Goal: Task Accomplishment & Management: Manage account settings

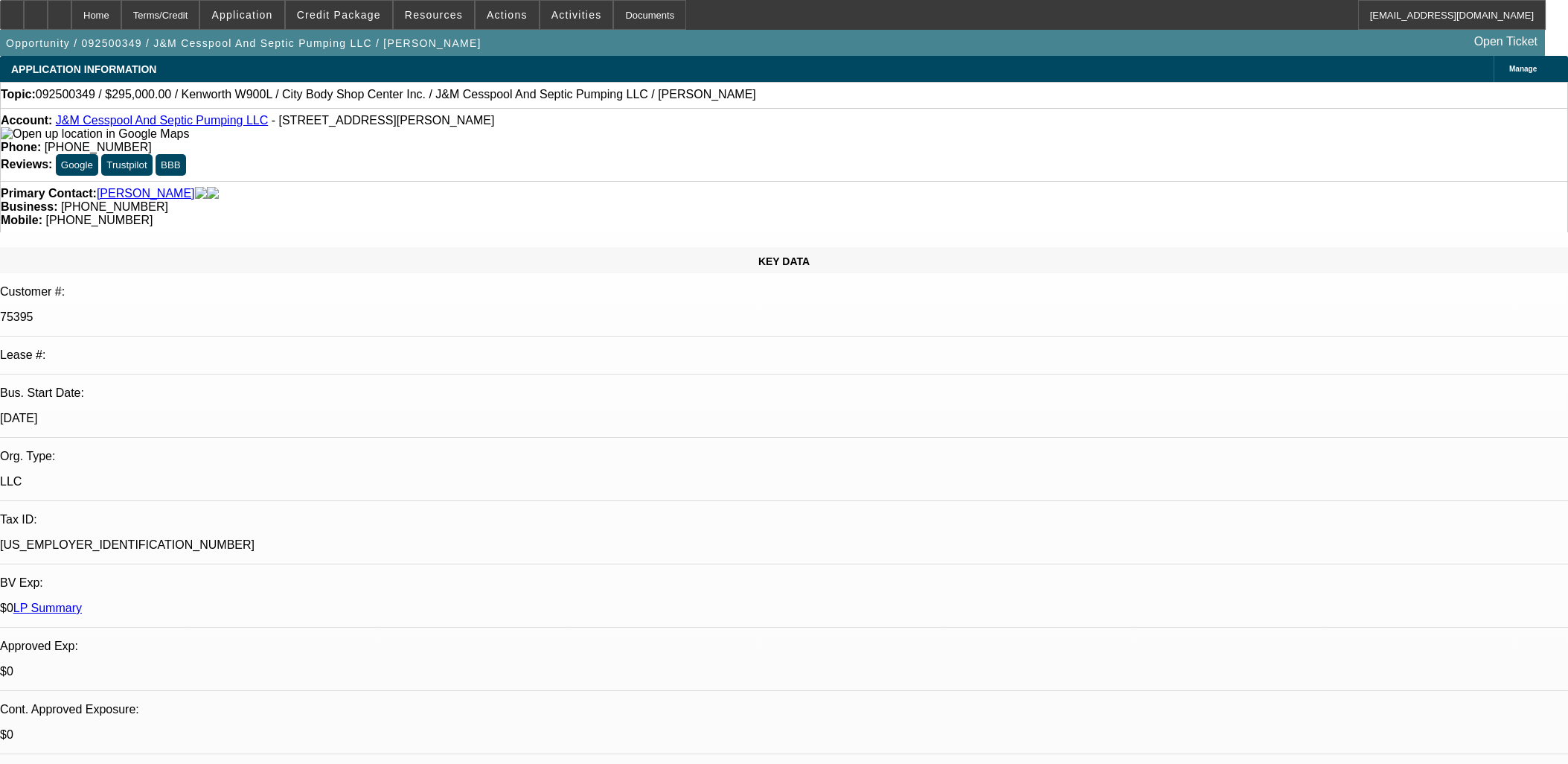
select select "0"
select select "2"
select select "0"
select select "6"
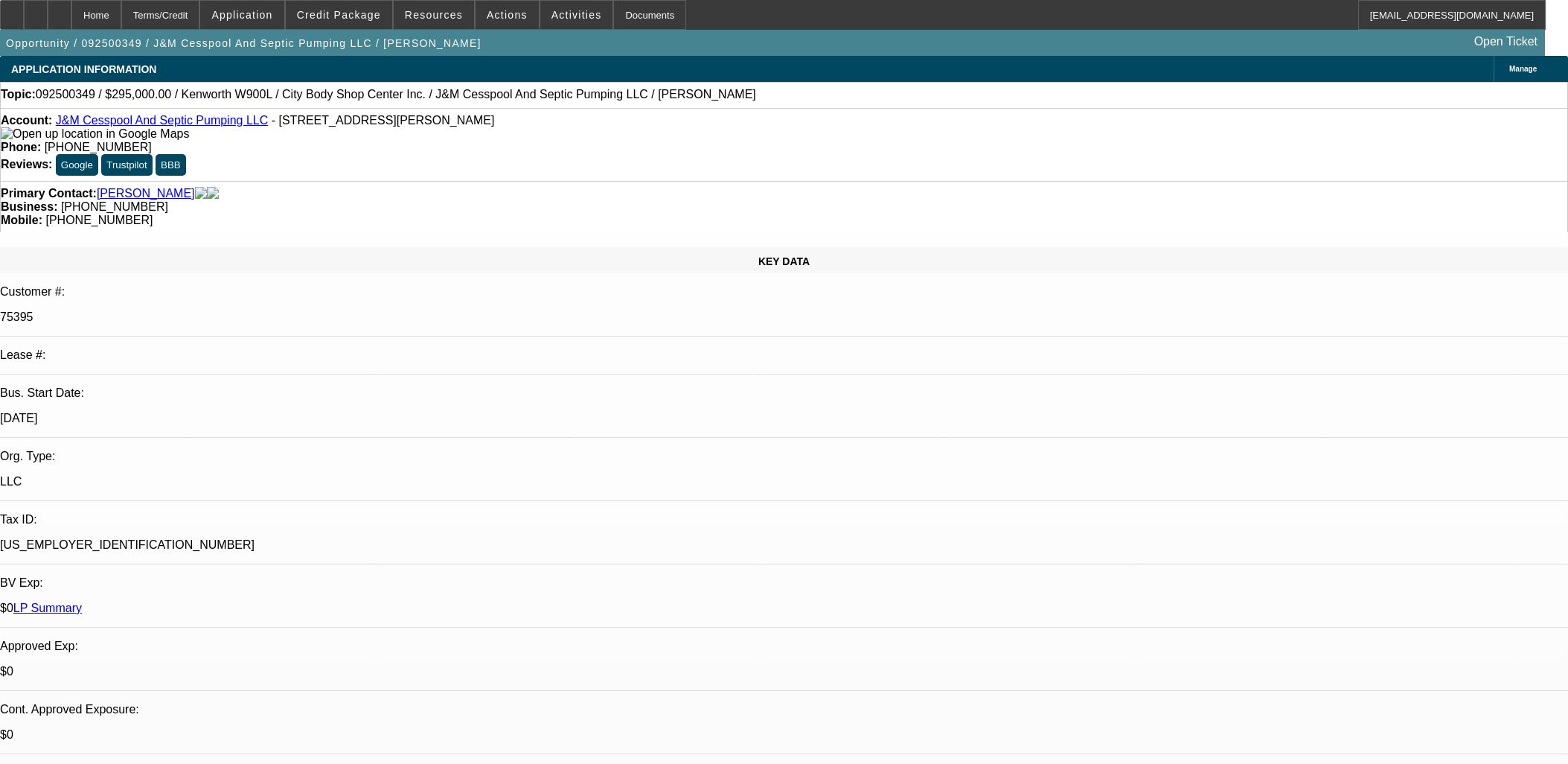
select select "0"
select select "2"
select select "0"
select select "6"
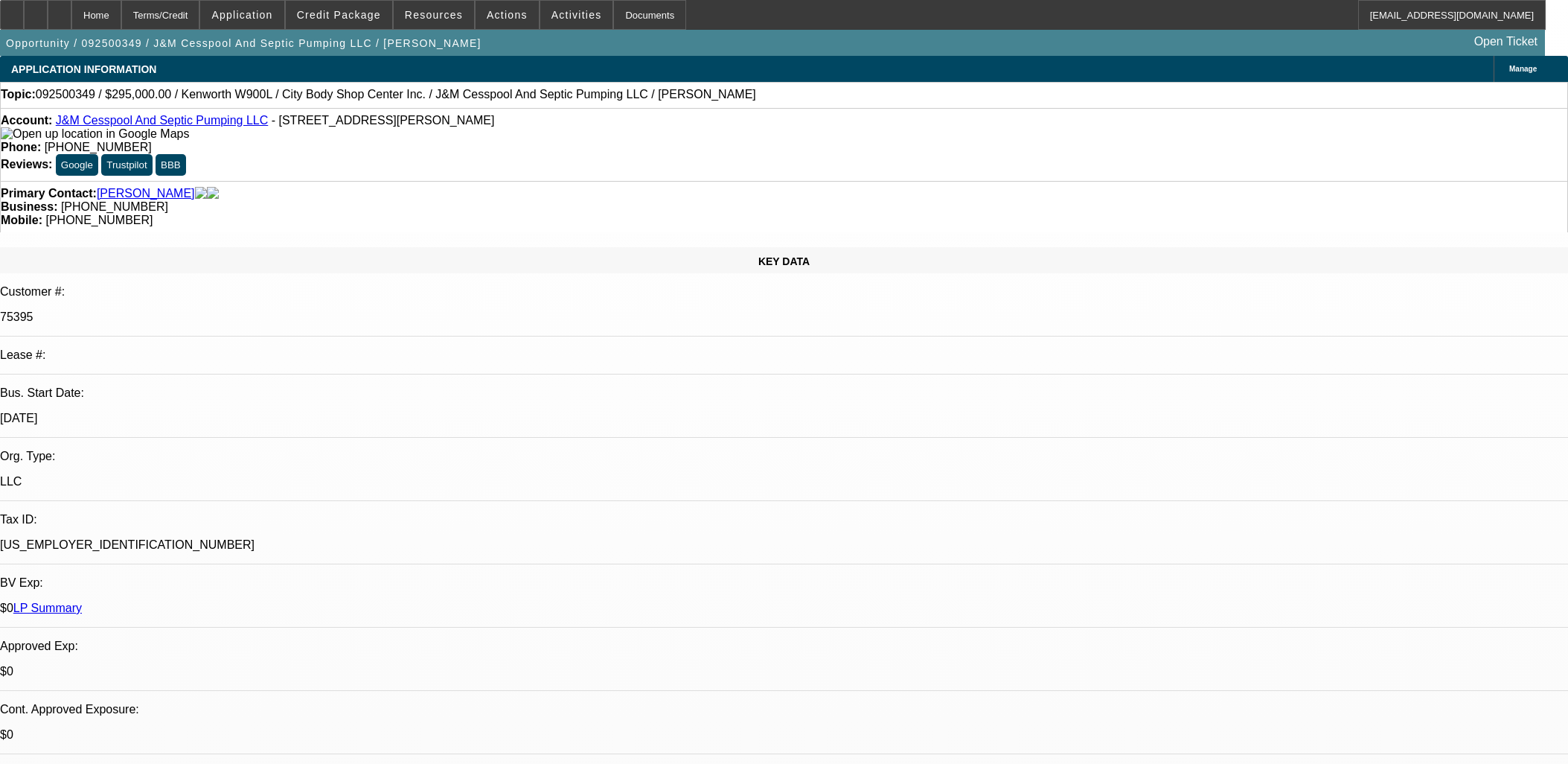
select select "0"
select select "2"
select select "0"
select select "6"
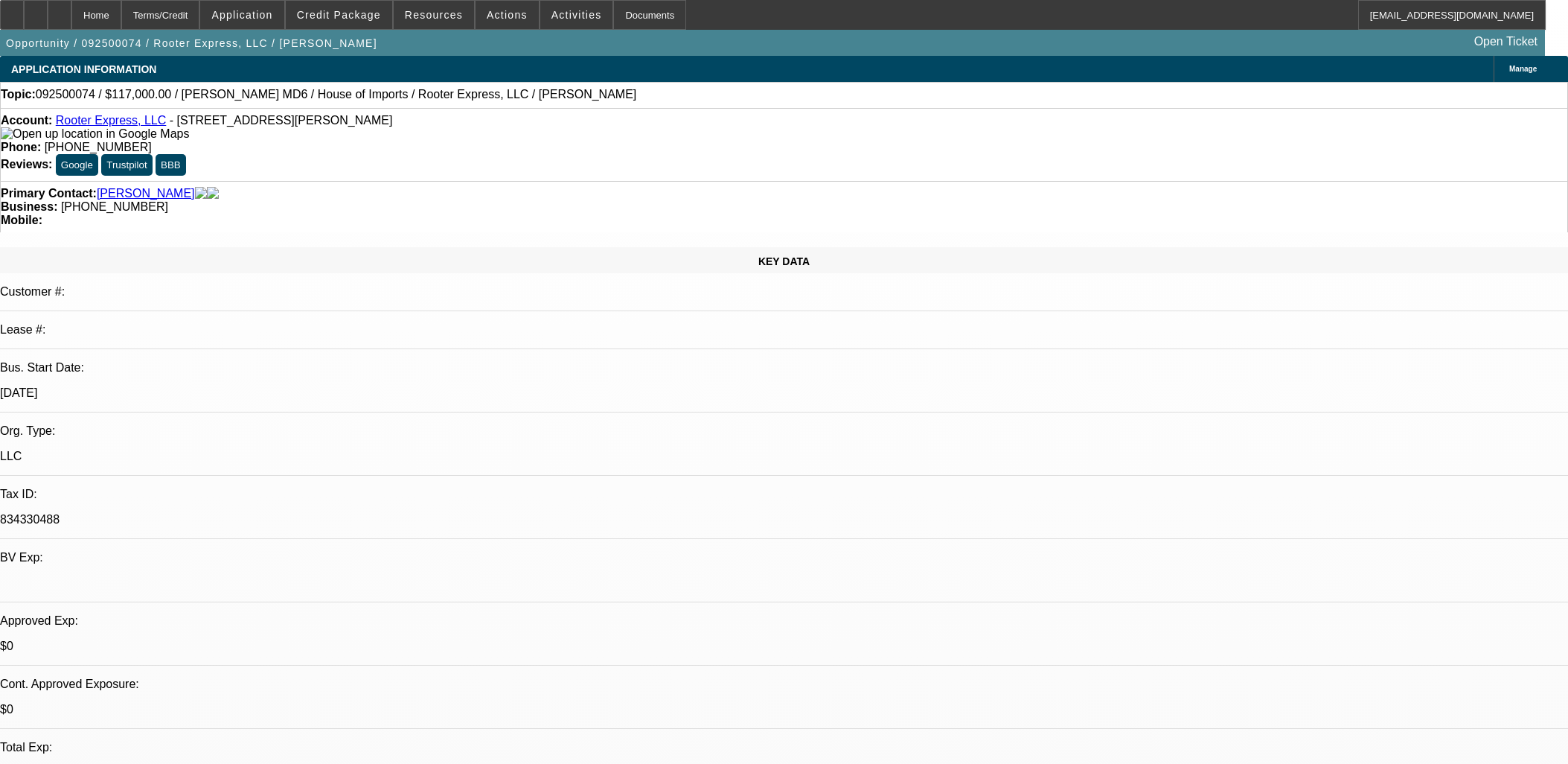
select select "0"
select select "2"
select select "0"
select select "6"
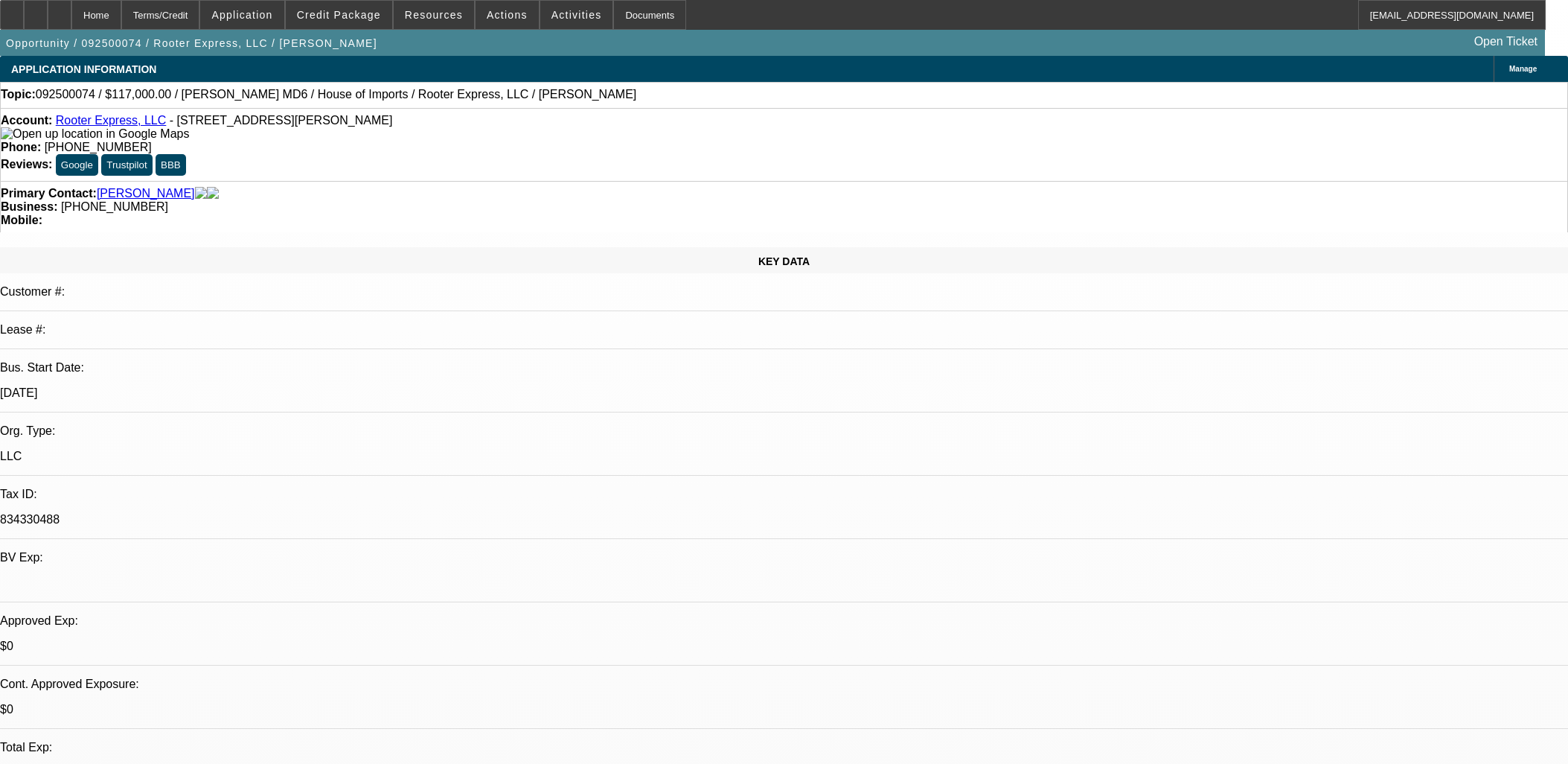
select select "0.1"
select select "0"
select select "2"
select select "0"
select select "6"
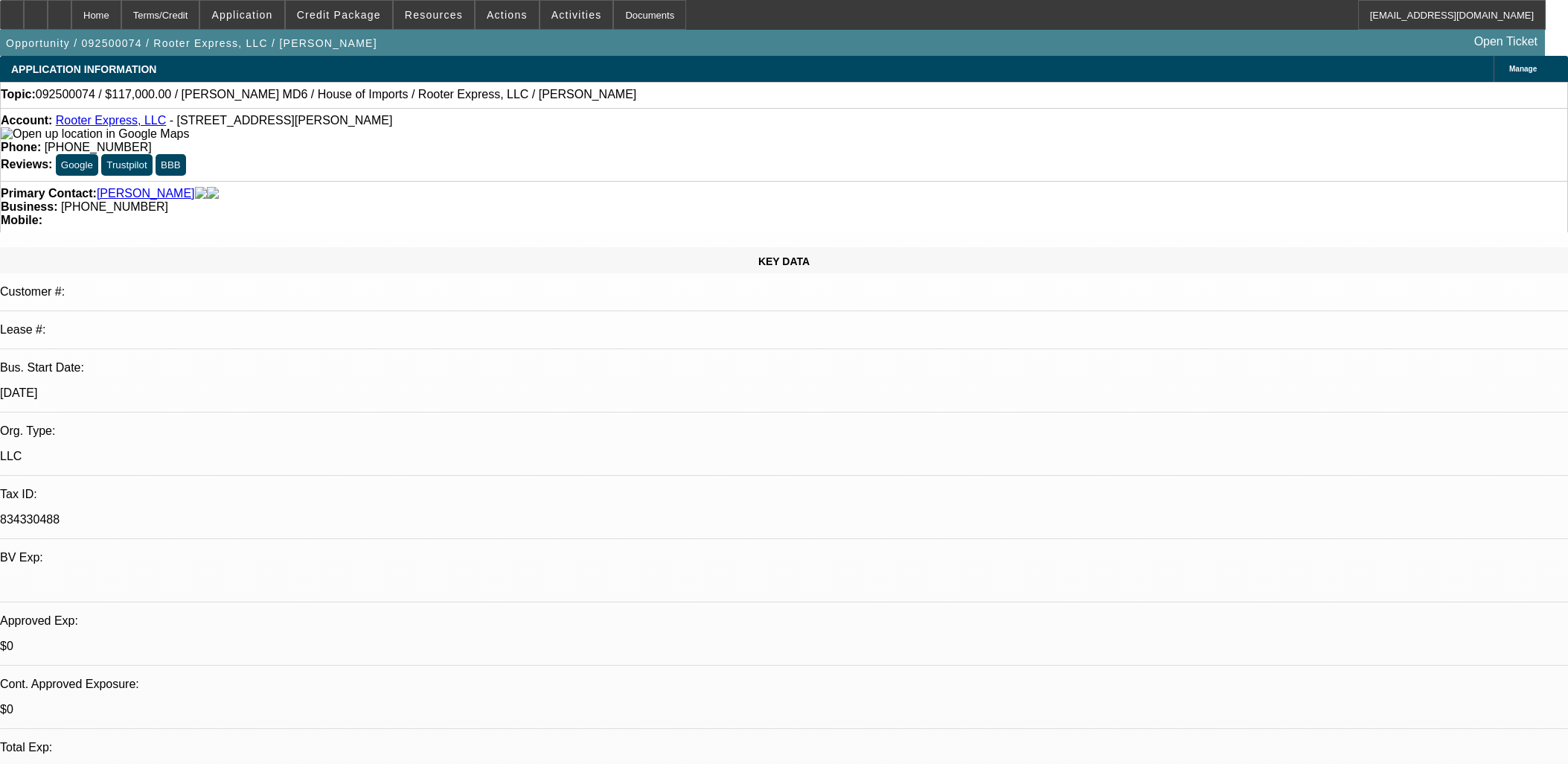
select select "0"
select select "3"
select select "0"
select select "6"
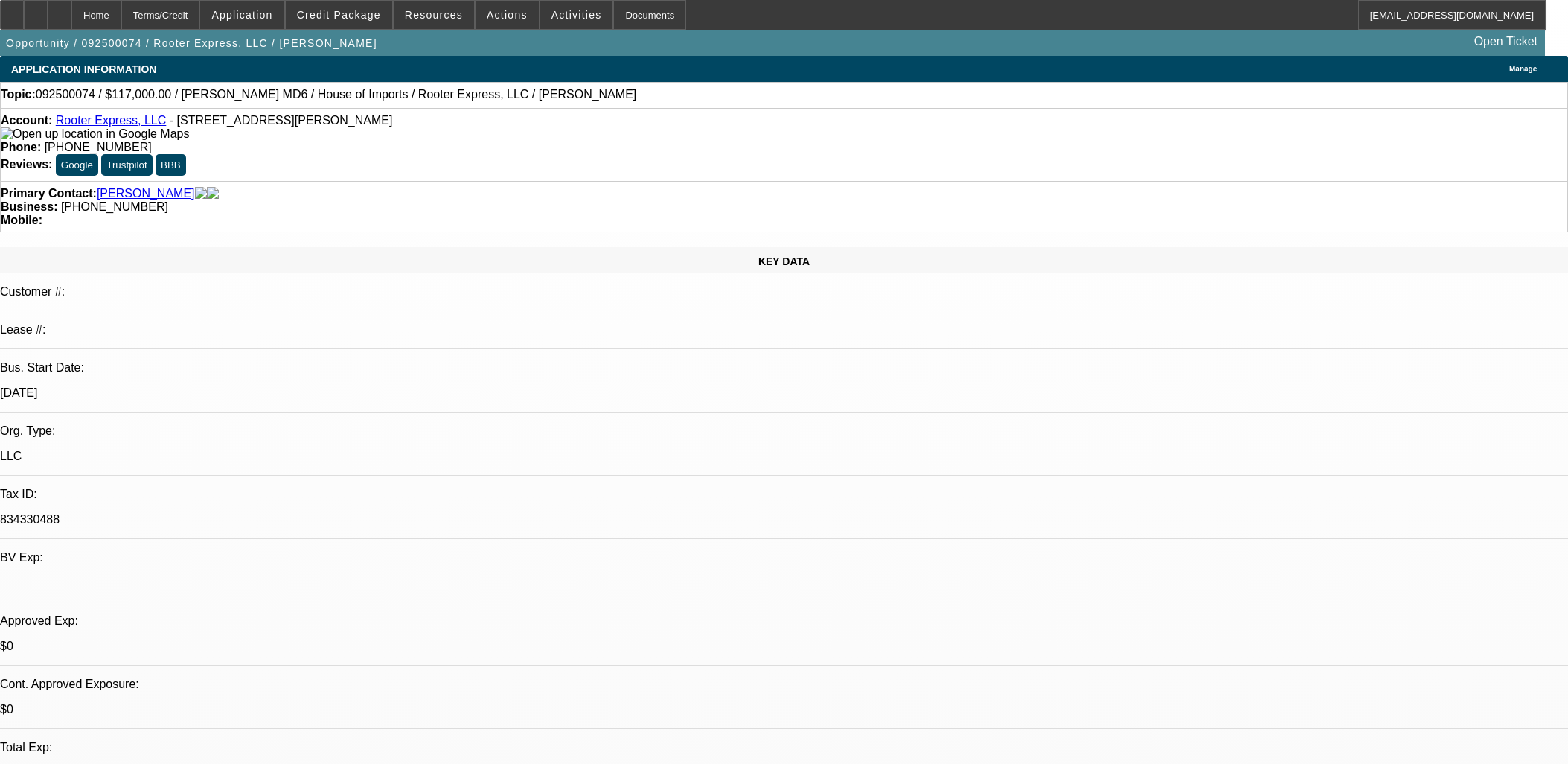
select select "0"
select select "2"
select select "0"
select select "6"
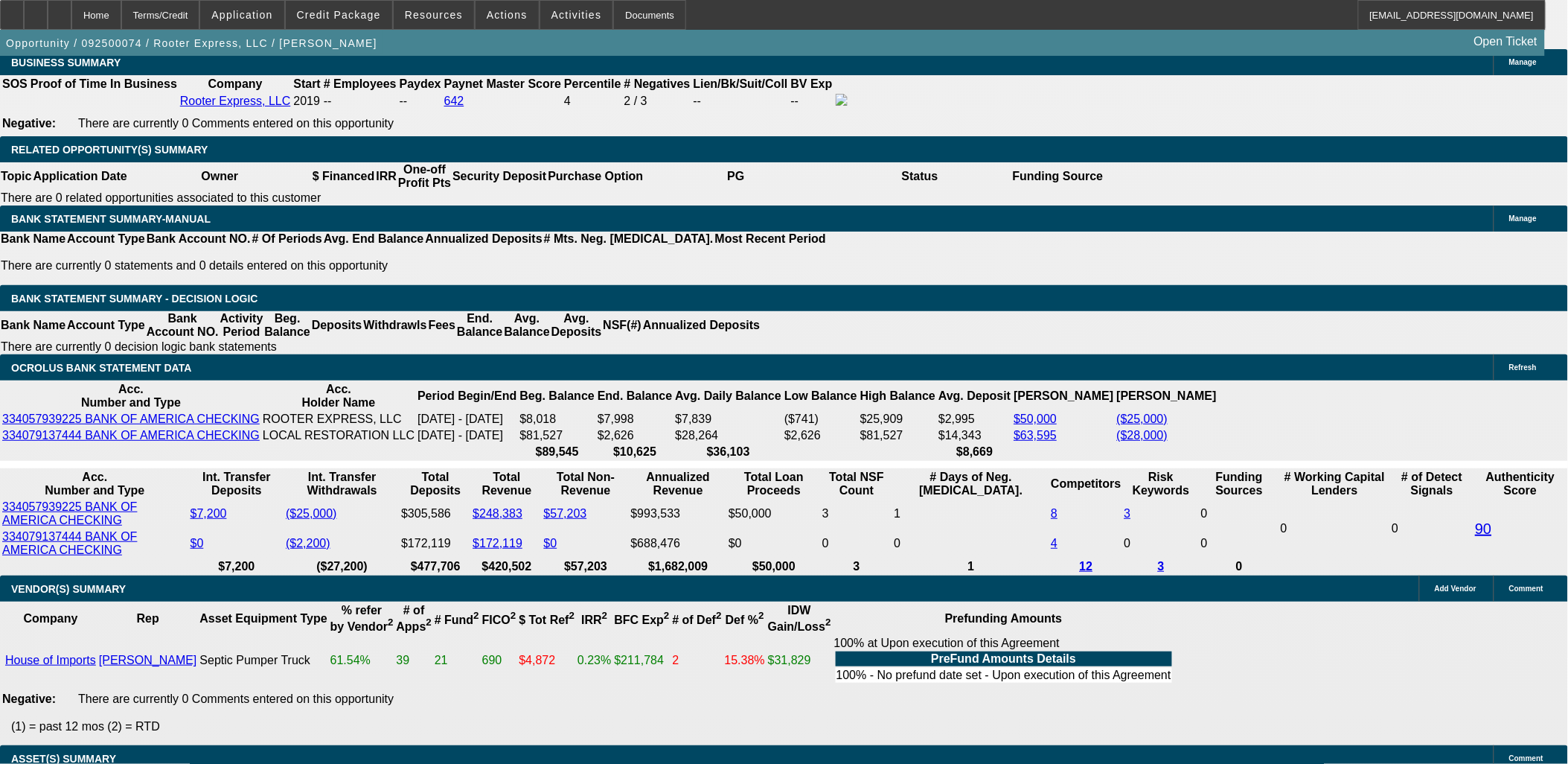
scroll to position [2399, 0]
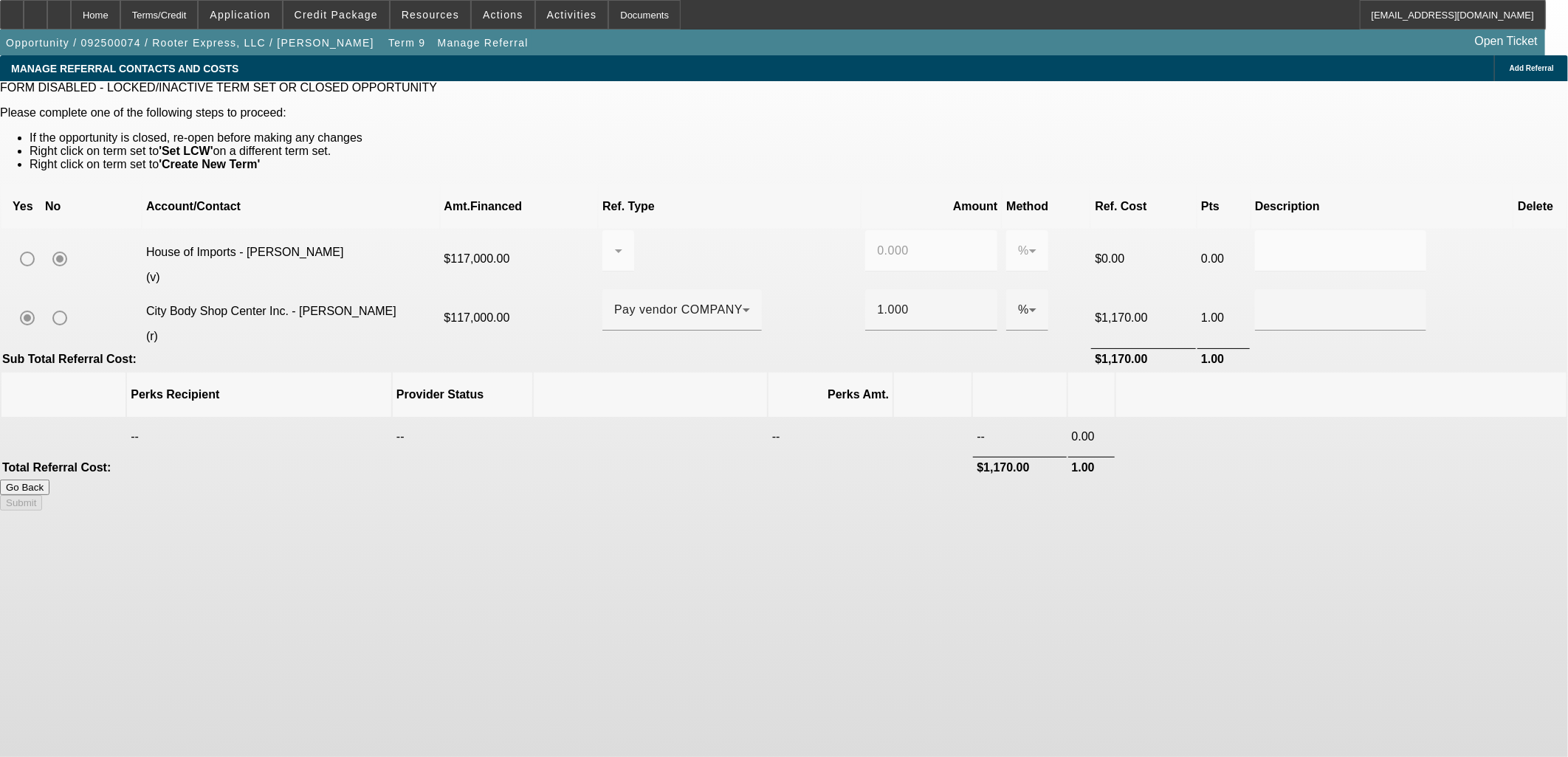
click at [49, 479] on button "Go Back" at bounding box center [25, 487] width 49 height 16
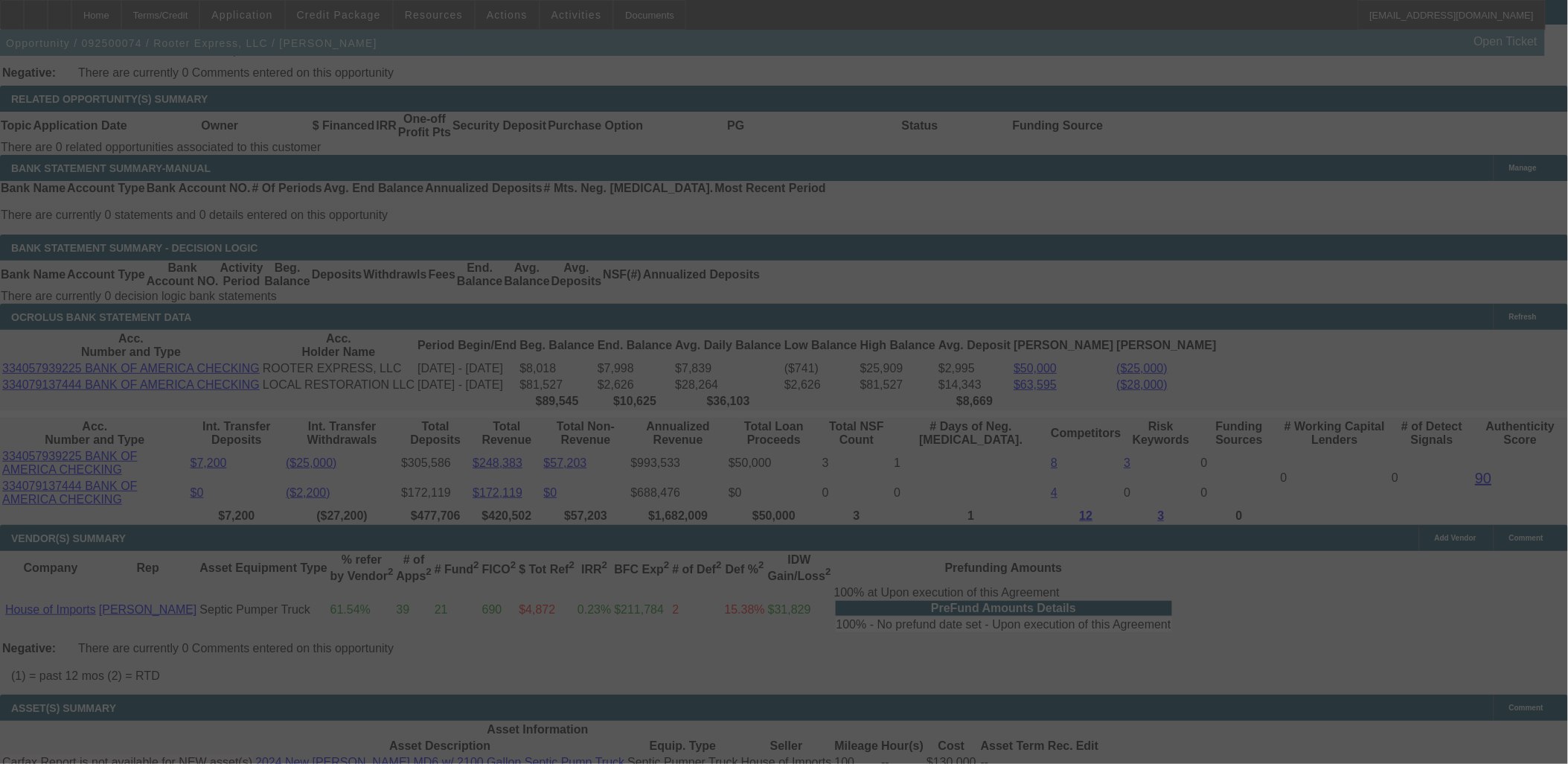
scroll to position [2156, 0]
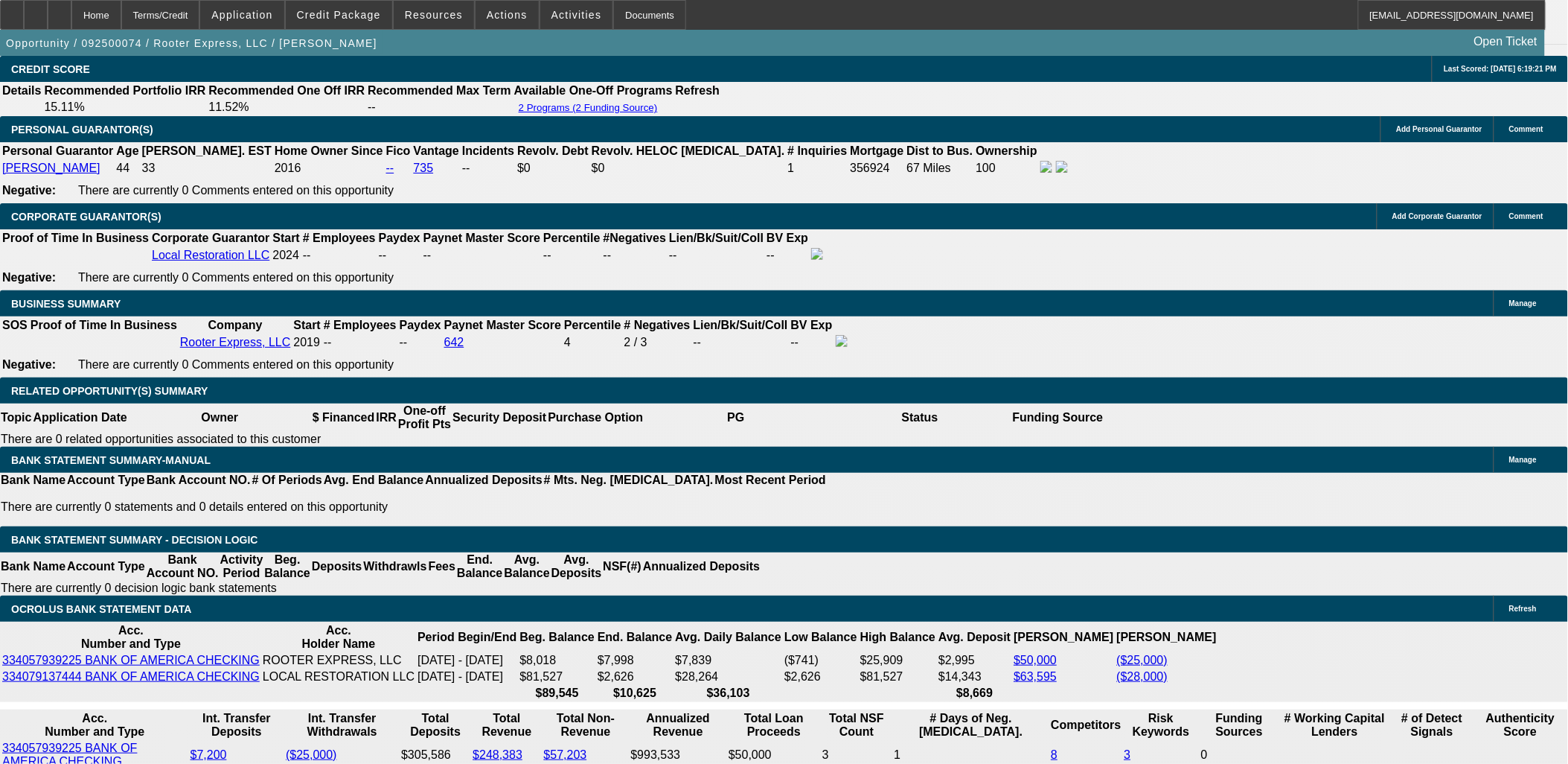
select select "0"
select select "2"
select select "0"
select select "6"
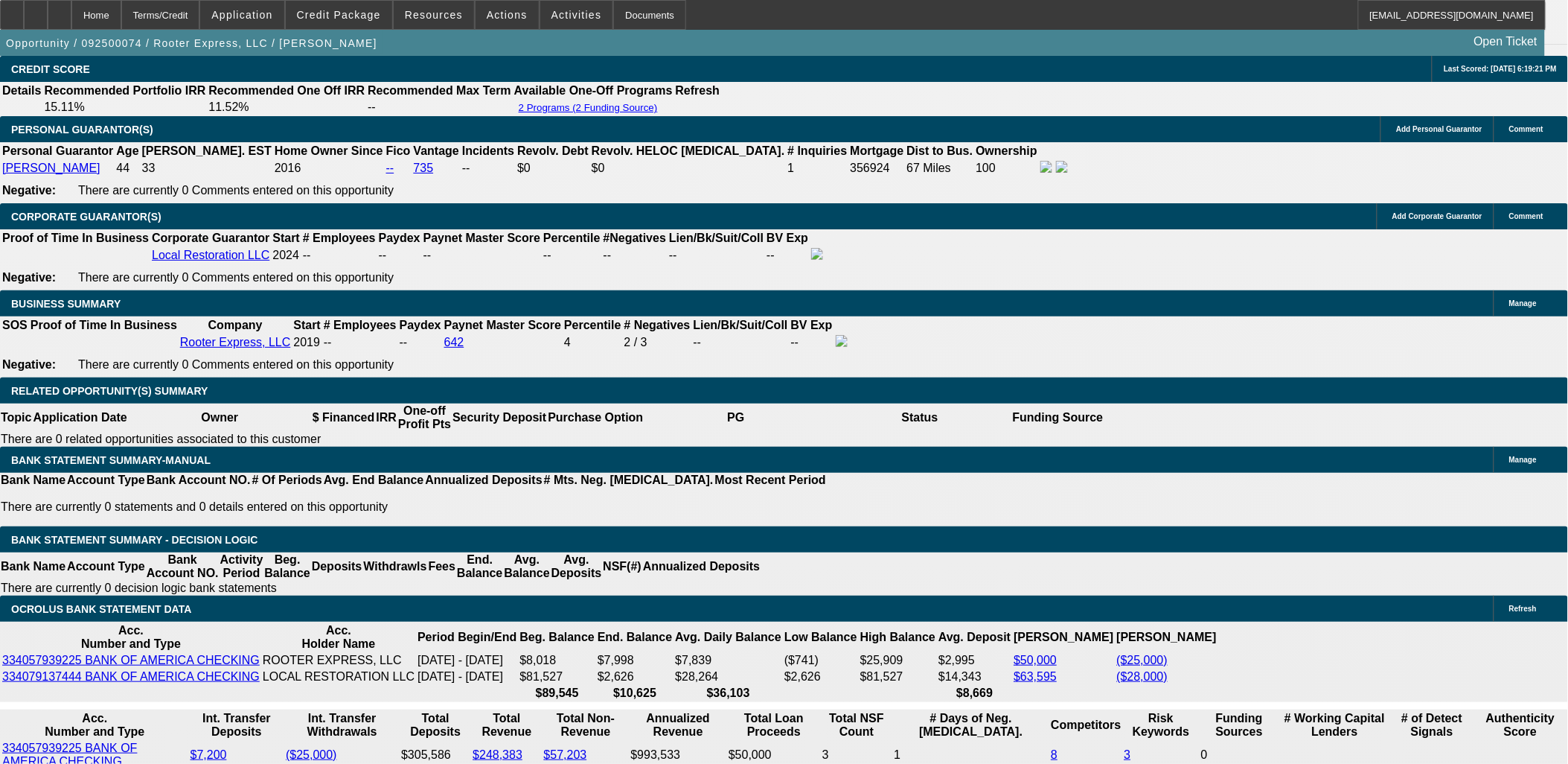
select select "0.1"
select select "0"
select select "2"
select select "0"
select select "6"
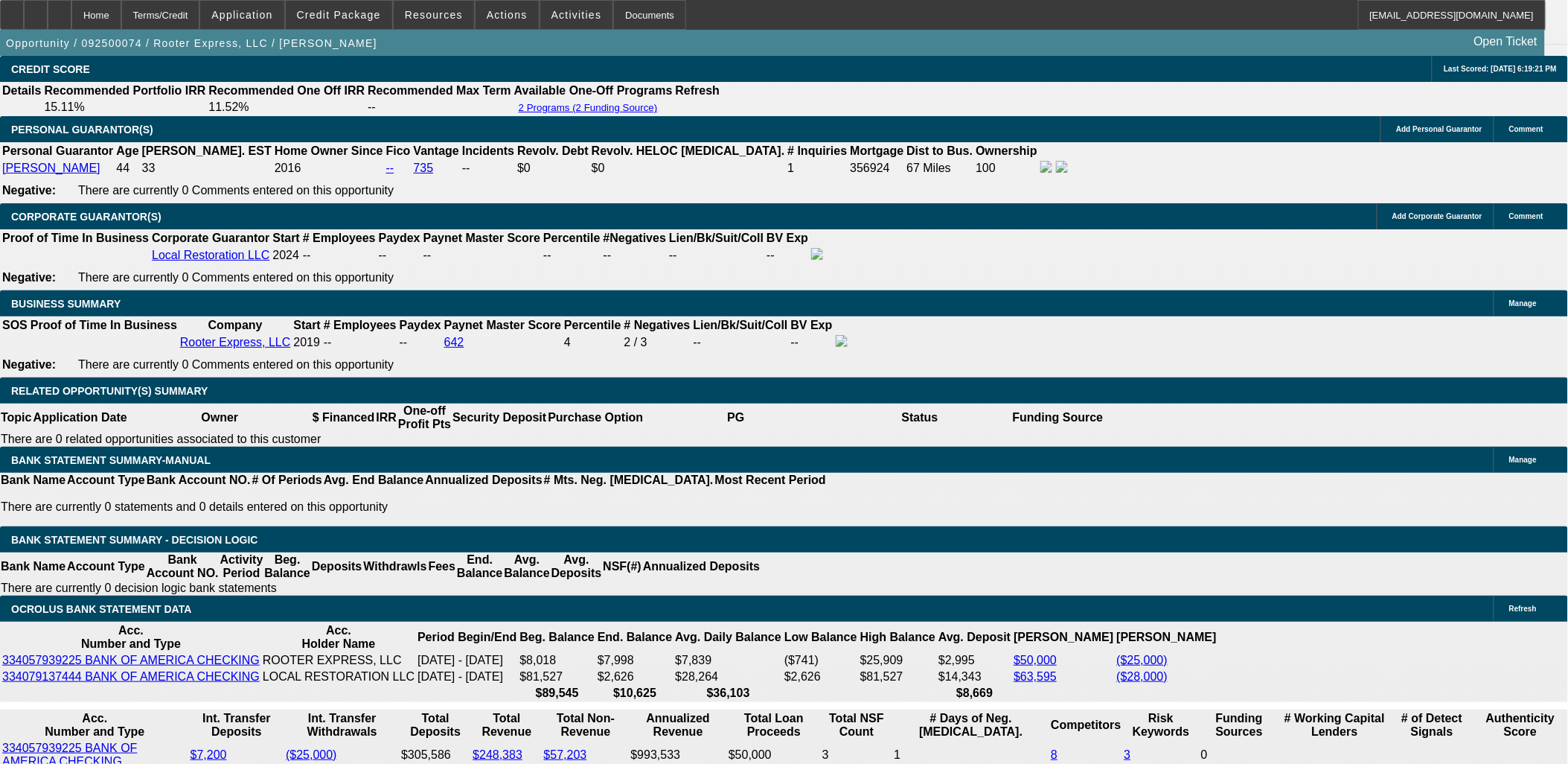
select select "0"
select select "3"
select select "0"
select select "6"
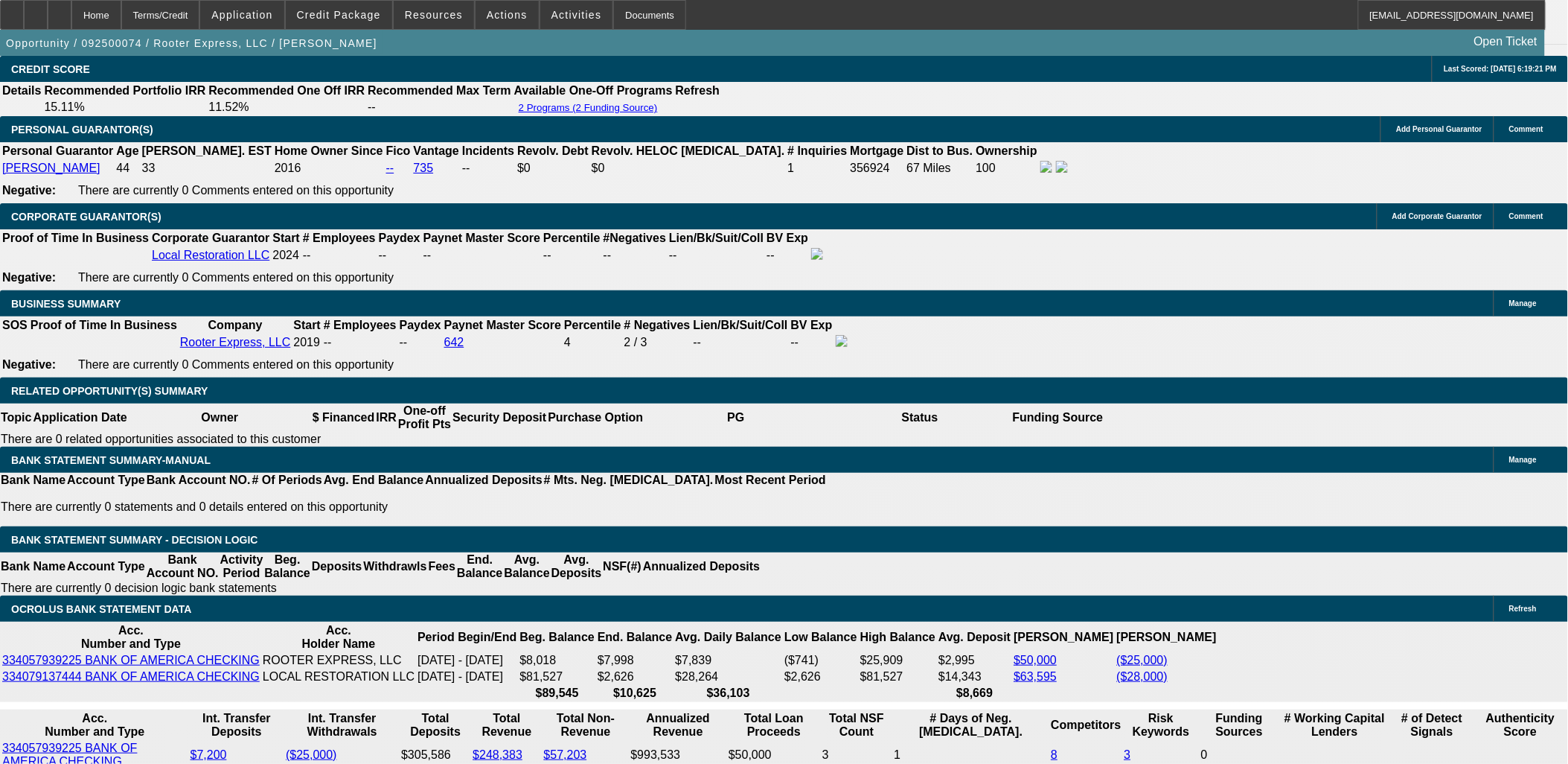
select select "0"
select select "2"
select select "0"
select select "6"
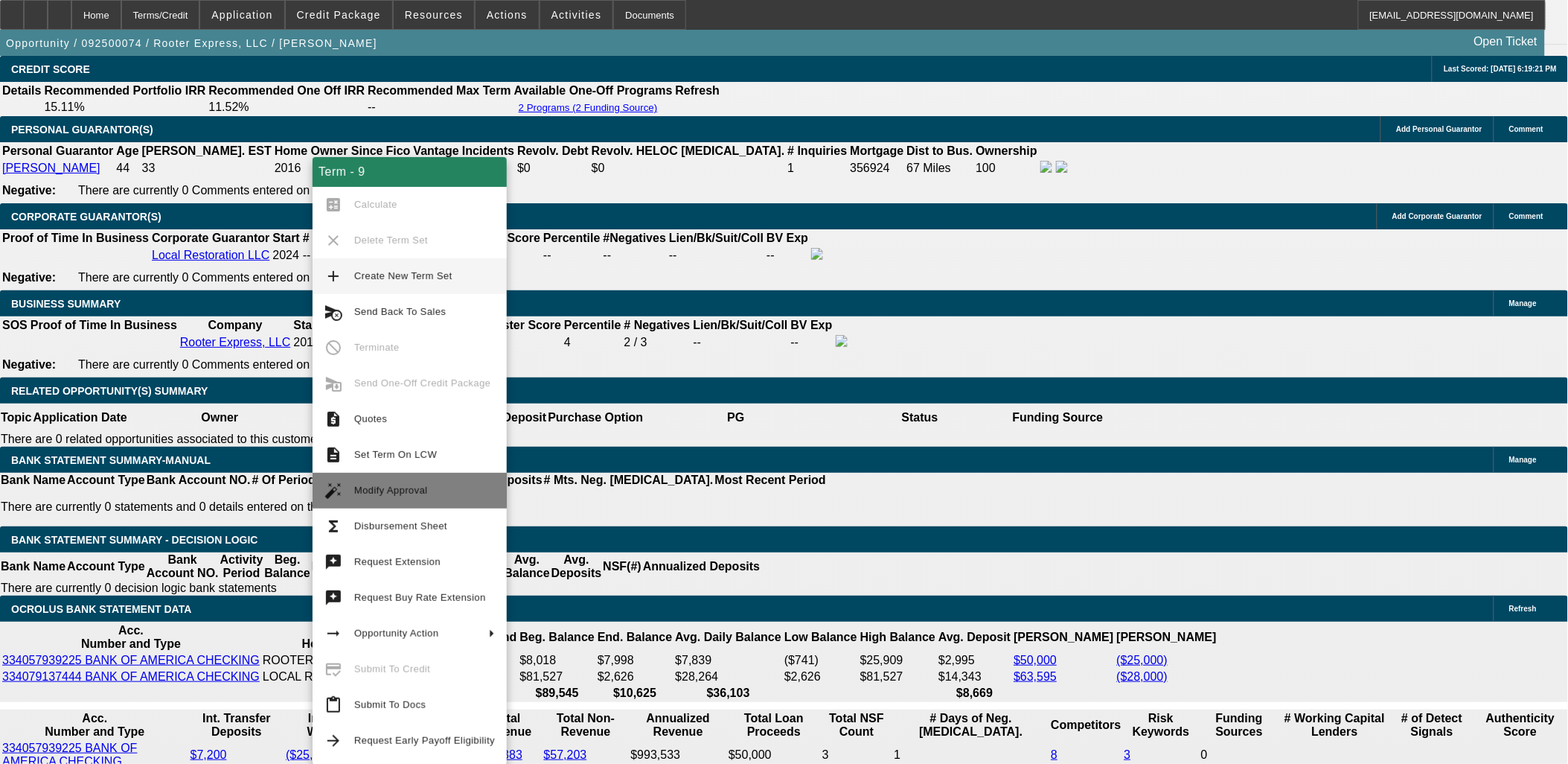
click at [393, 488] on span "Modify Approval" at bounding box center [391, 490] width 74 height 11
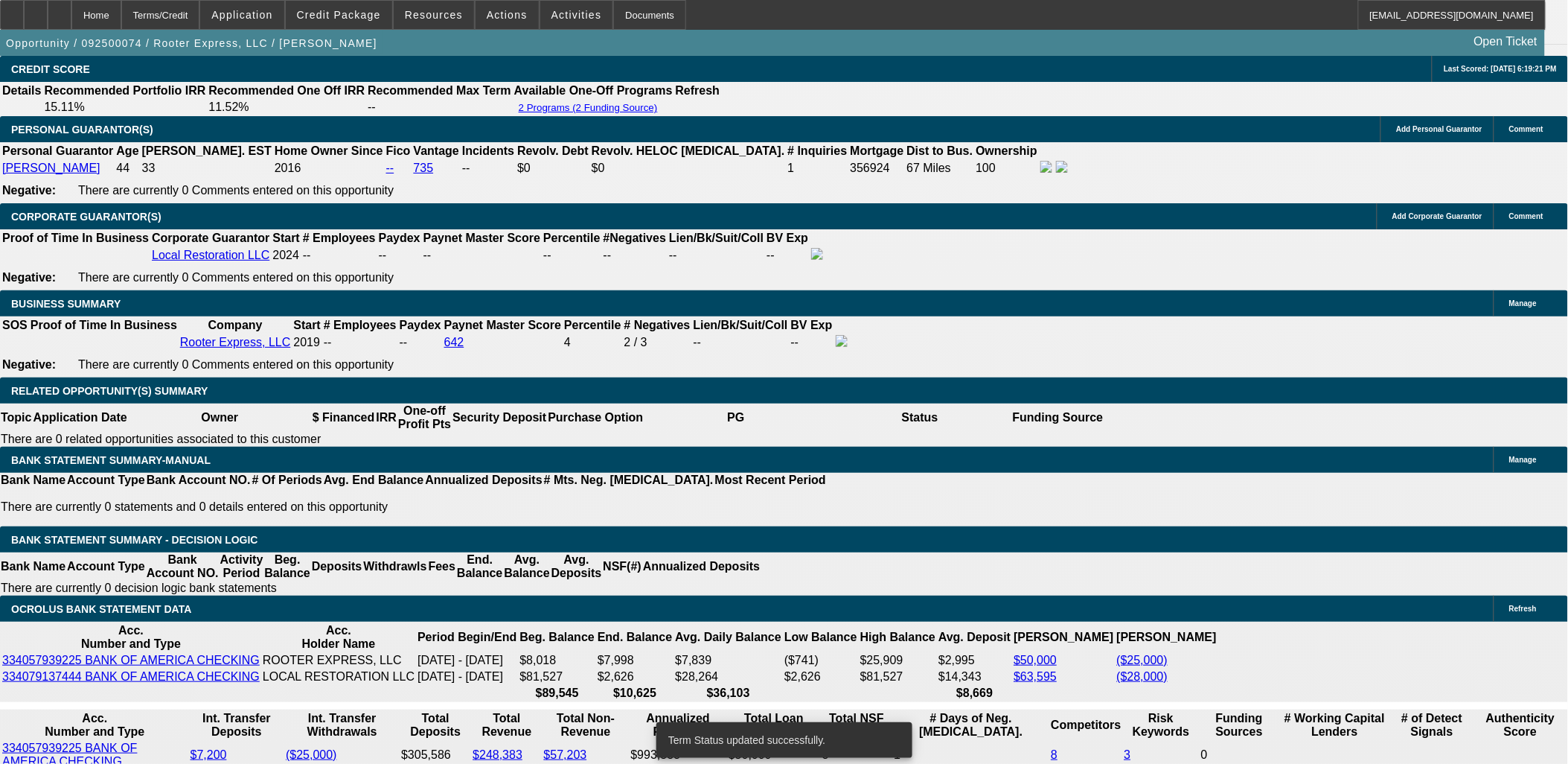
select select "0"
select select "2"
select select "0"
select select "6"
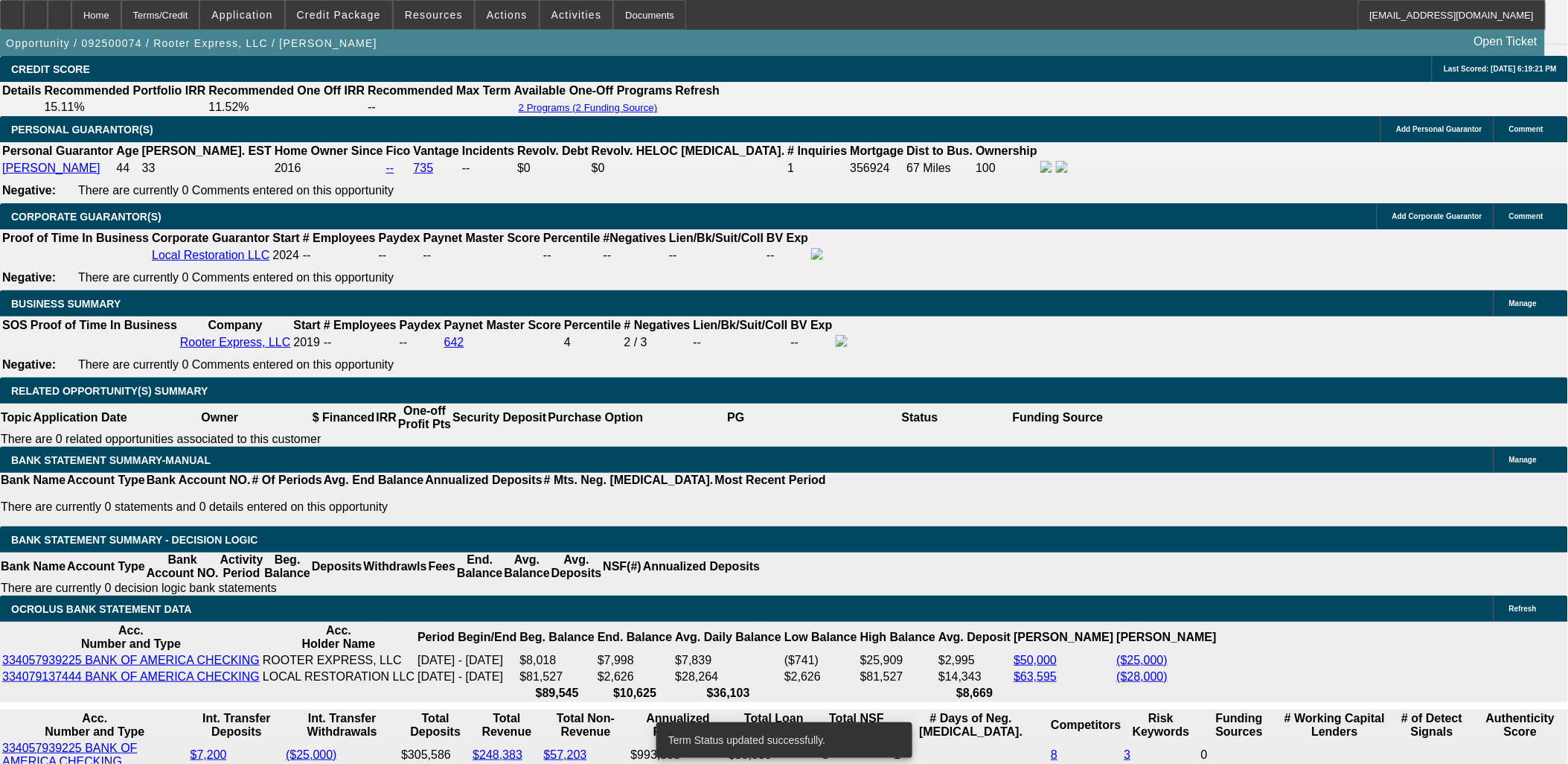
select select "0"
select select "2"
select select "0"
select select "6"
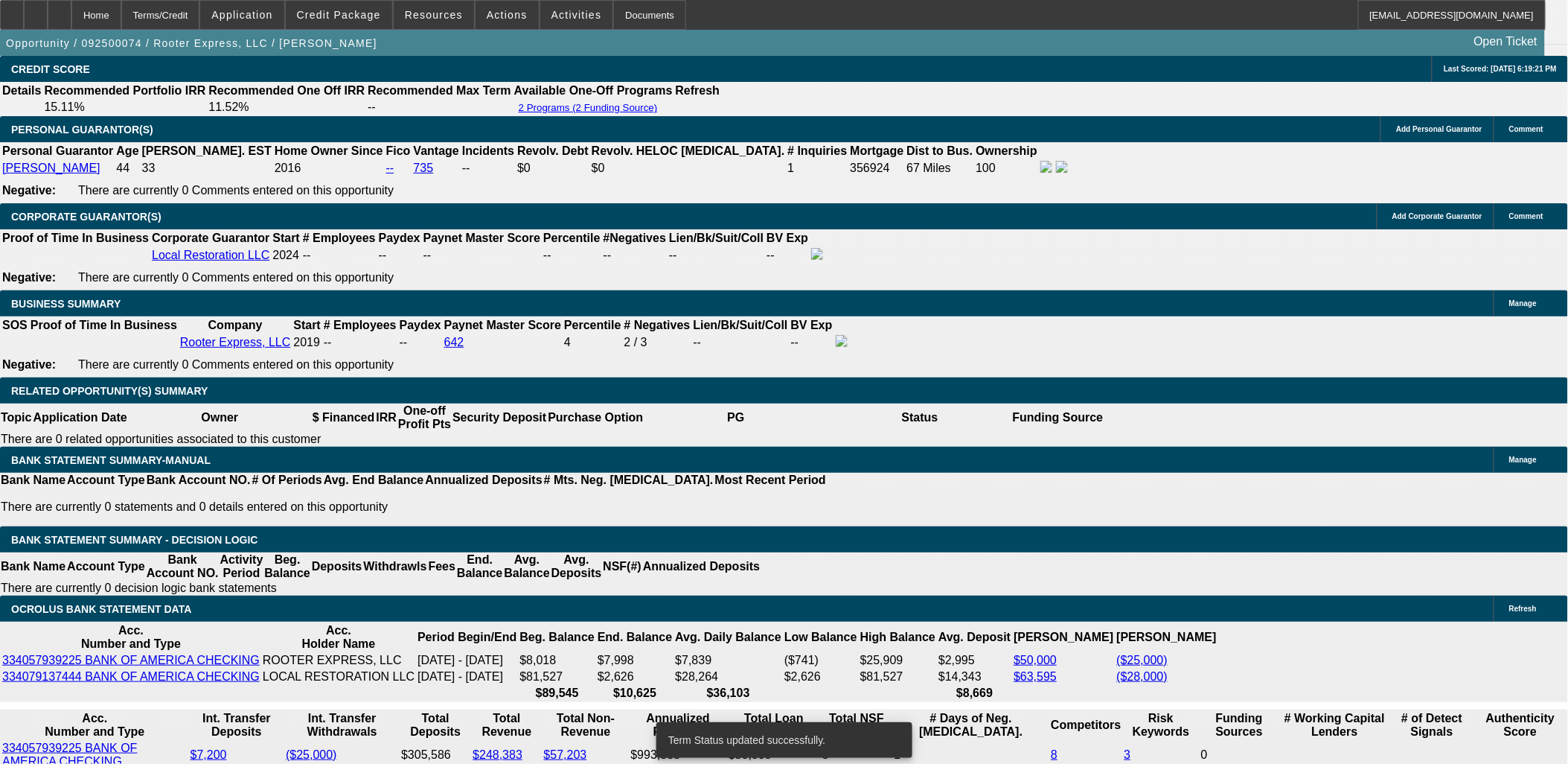
select select "0.1"
select select "0"
select select "2"
select select "0"
select select "6"
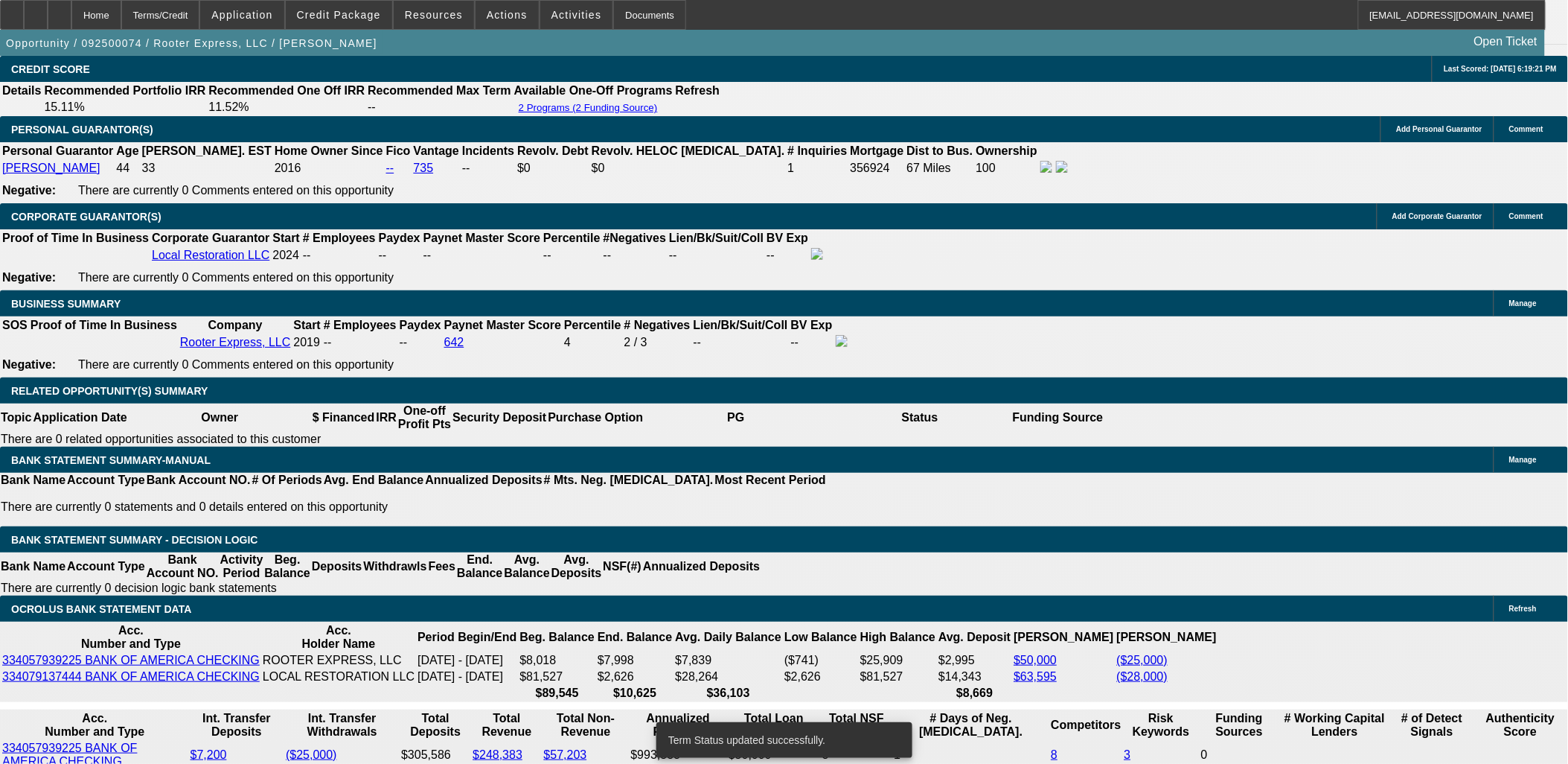
select select "0"
select select "3"
select select "0"
select select "6"
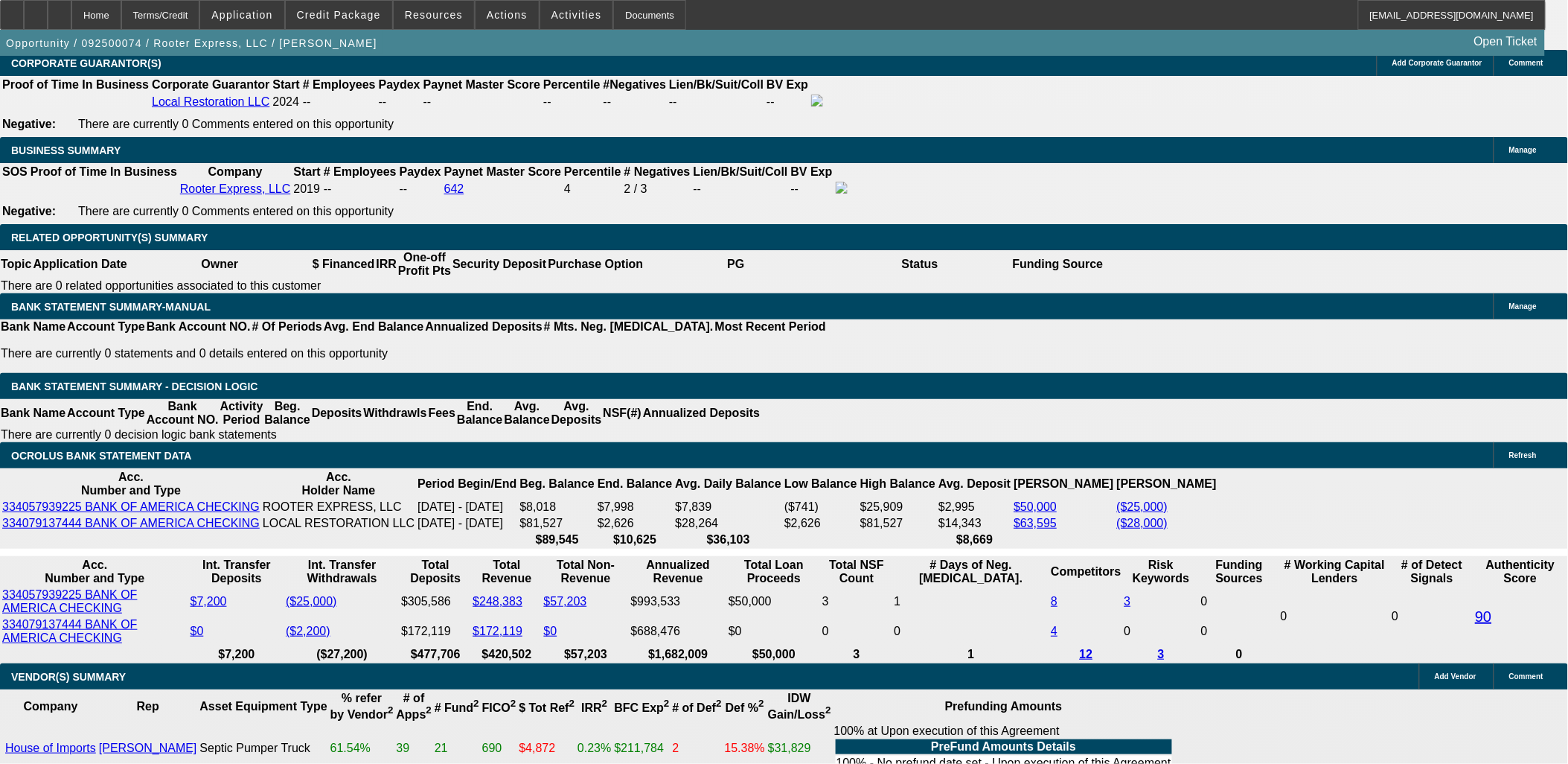
scroll to position [2570, 0]
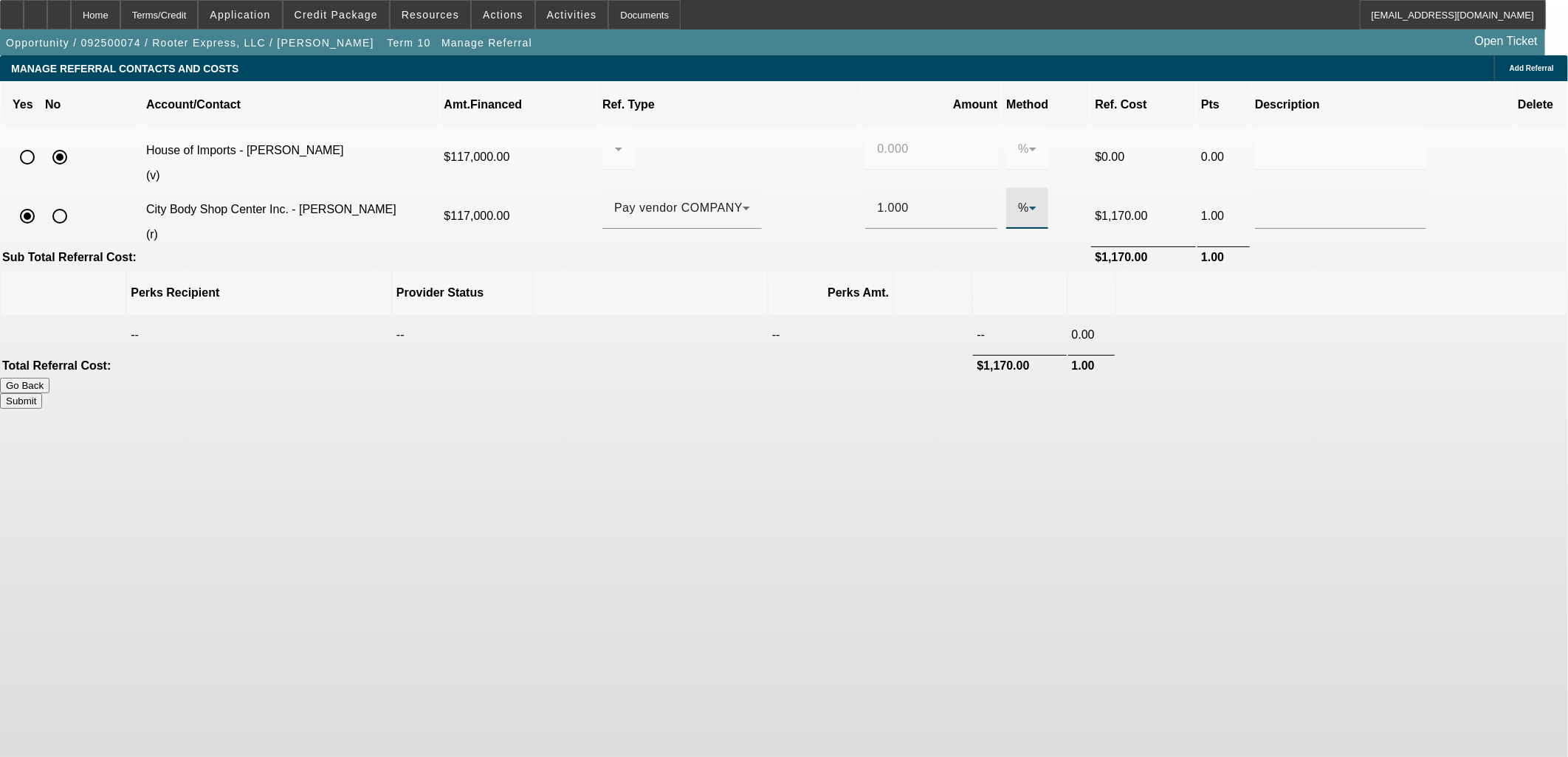
click at [1018, 202] on span "%" at bounding box center [1023, 208] width 11 height 13
drag, startPoint x: 941, startPoint y: 185, endPoint x: 950, endPoint y: 261, distance: 76.5
click at [950, 261] on mat-option "$" at bounding box center [949, 266] width 49 height 35
click at [879, 199] on input "1170" at bounding box center [931, 208] width 108 height 18
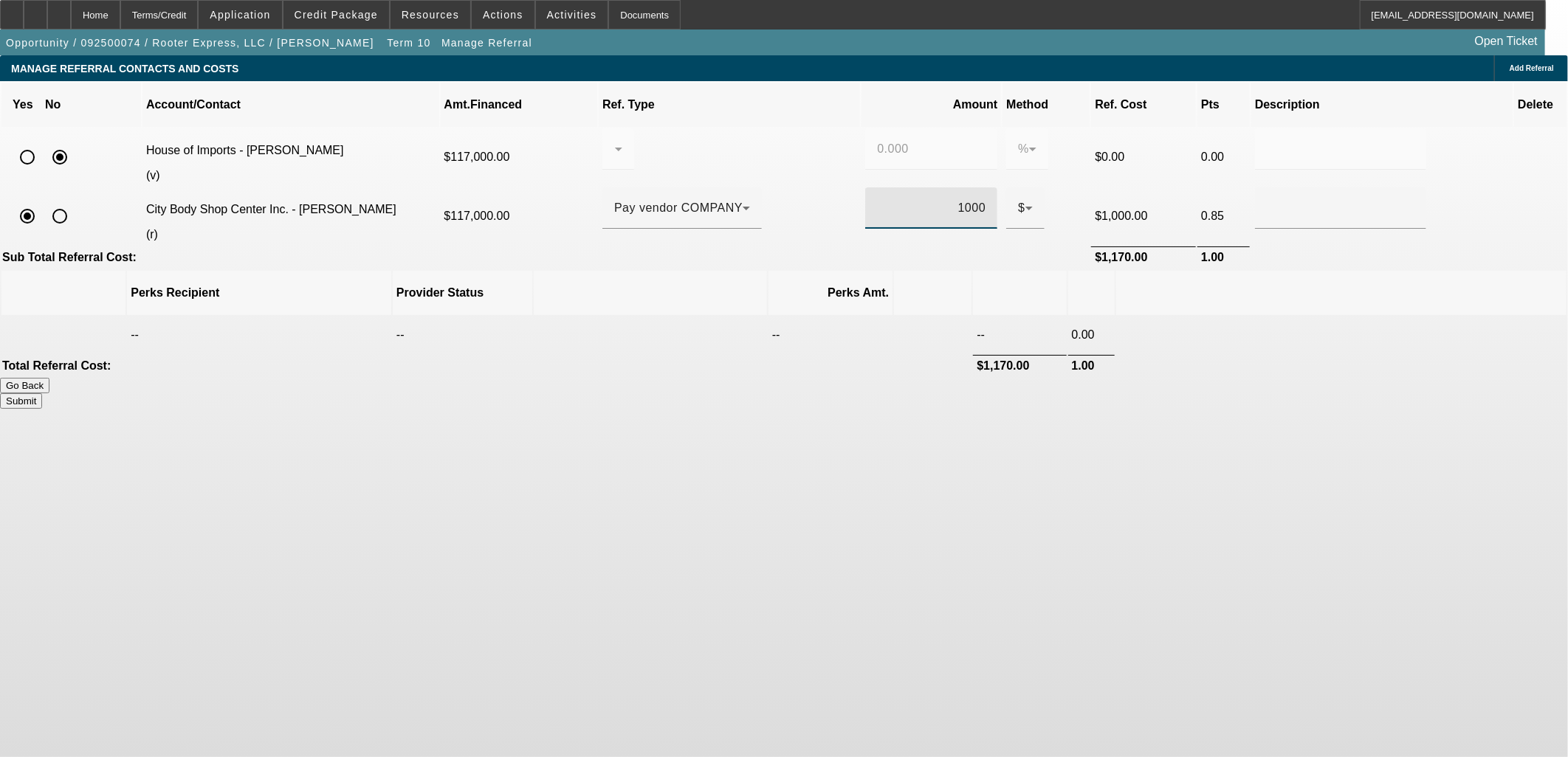
type input "$1,000.00"
click at [1147, 317] on td at bounding box center [1341, 334] width 450 height 37
click at [42, 393] on button "Submit" at bounding box center [21, 401] width 42 height 16
type input "0.000"
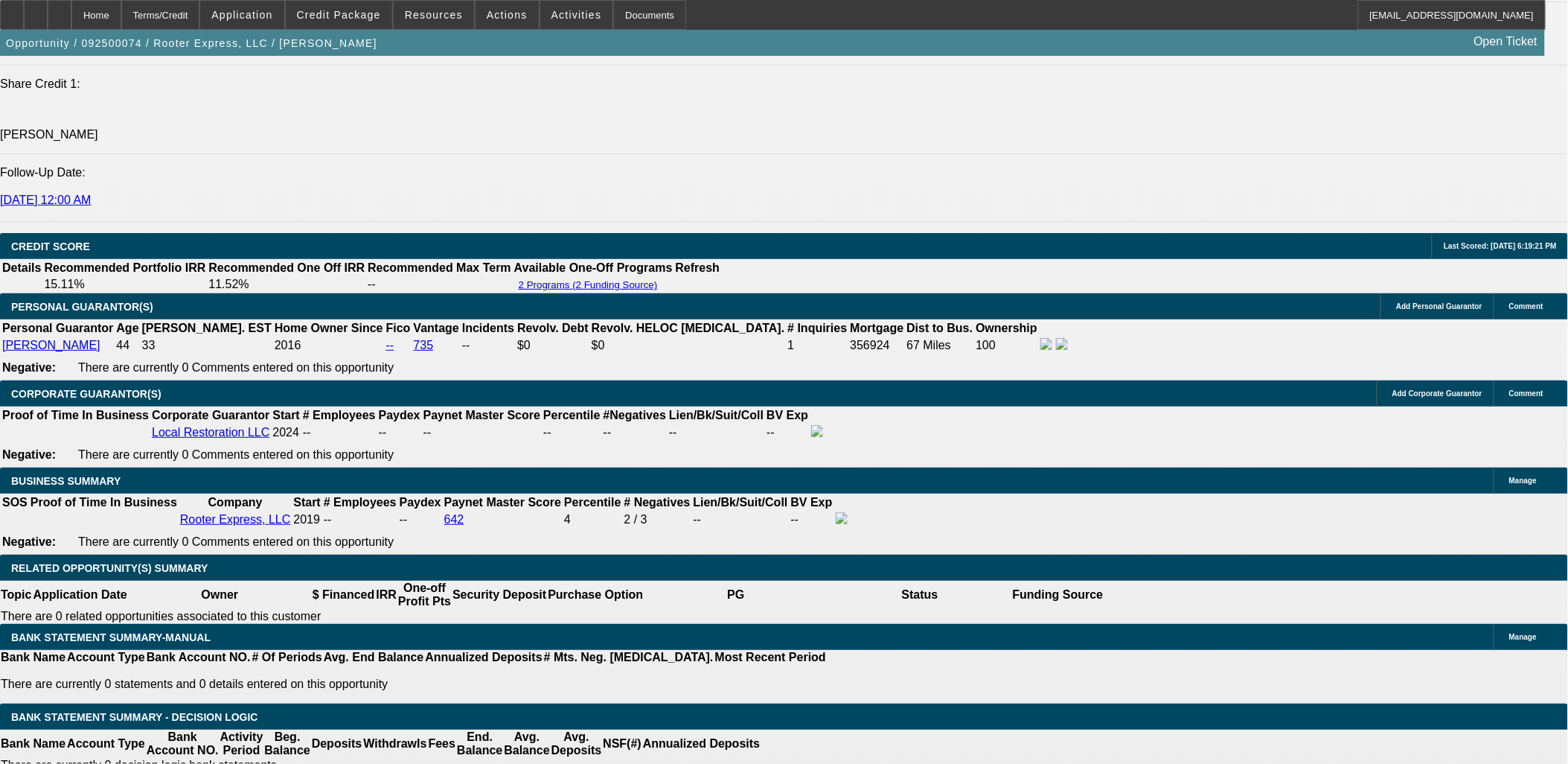
select select "0"
select select "2"
select select "0"
select select "6"
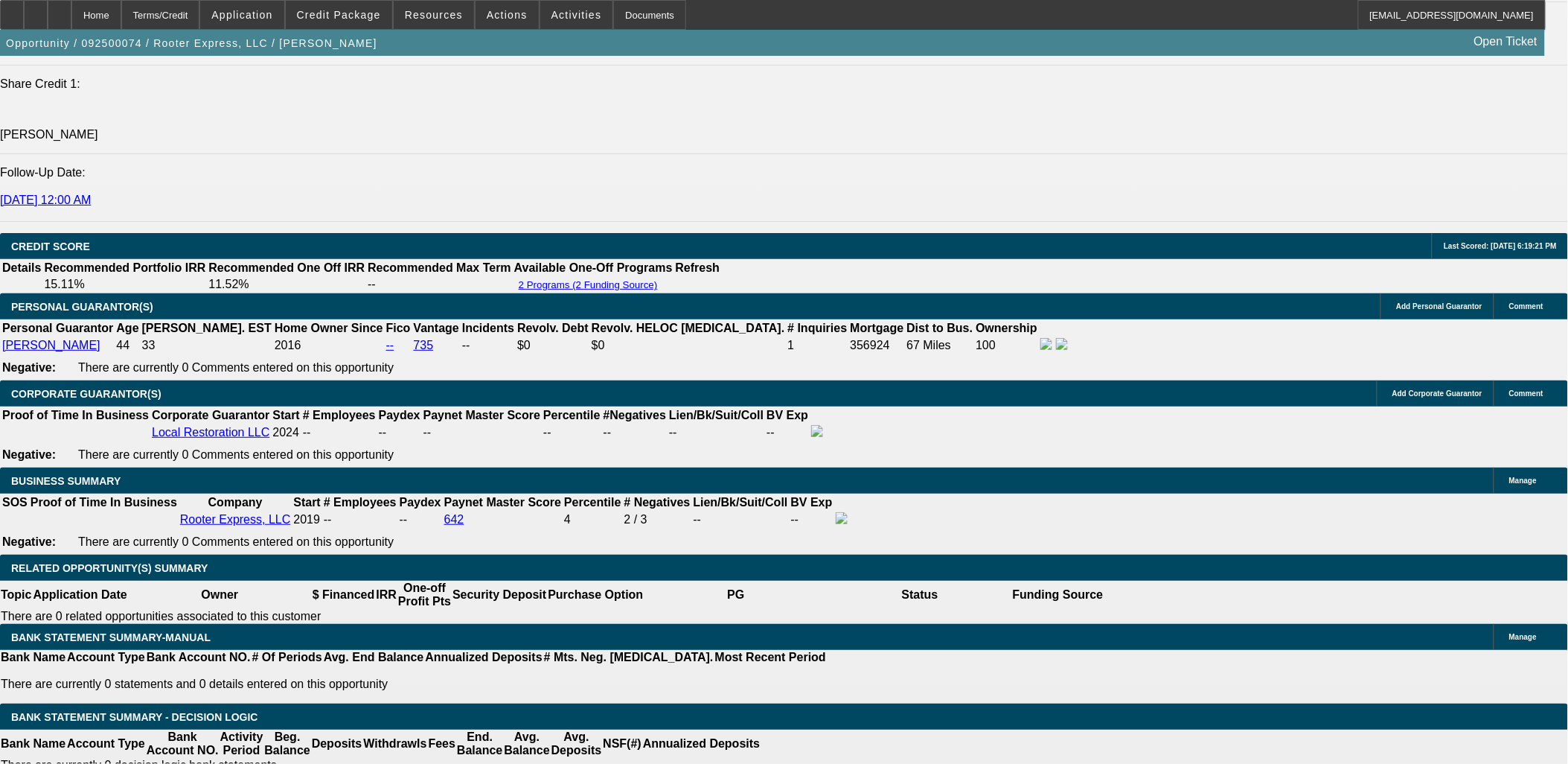
select select "0"
select select "2"
select select "0"
select select "6"
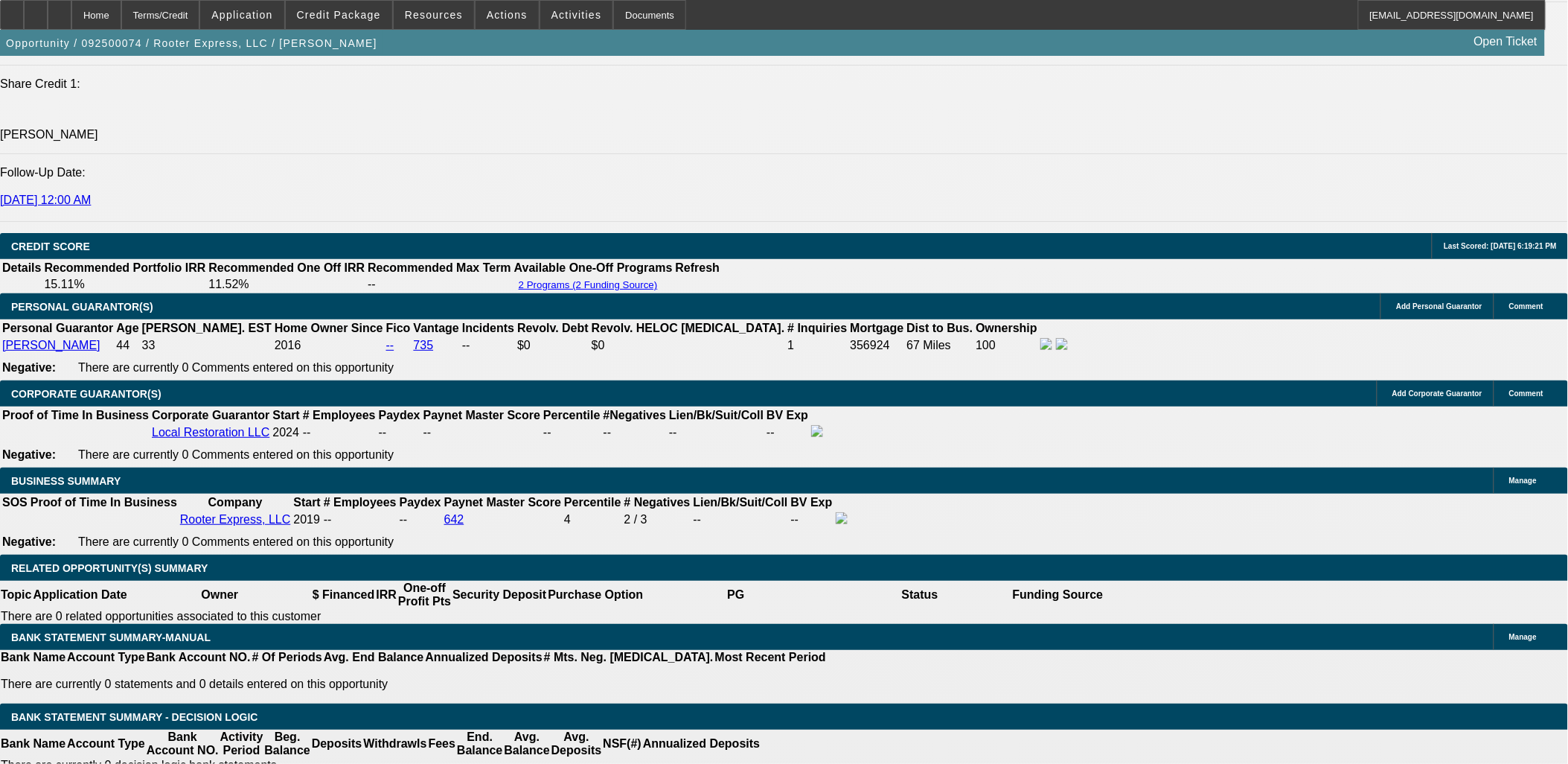
select select "0.1"
select select "0"
select select "2"
select select "0"
select select "6"
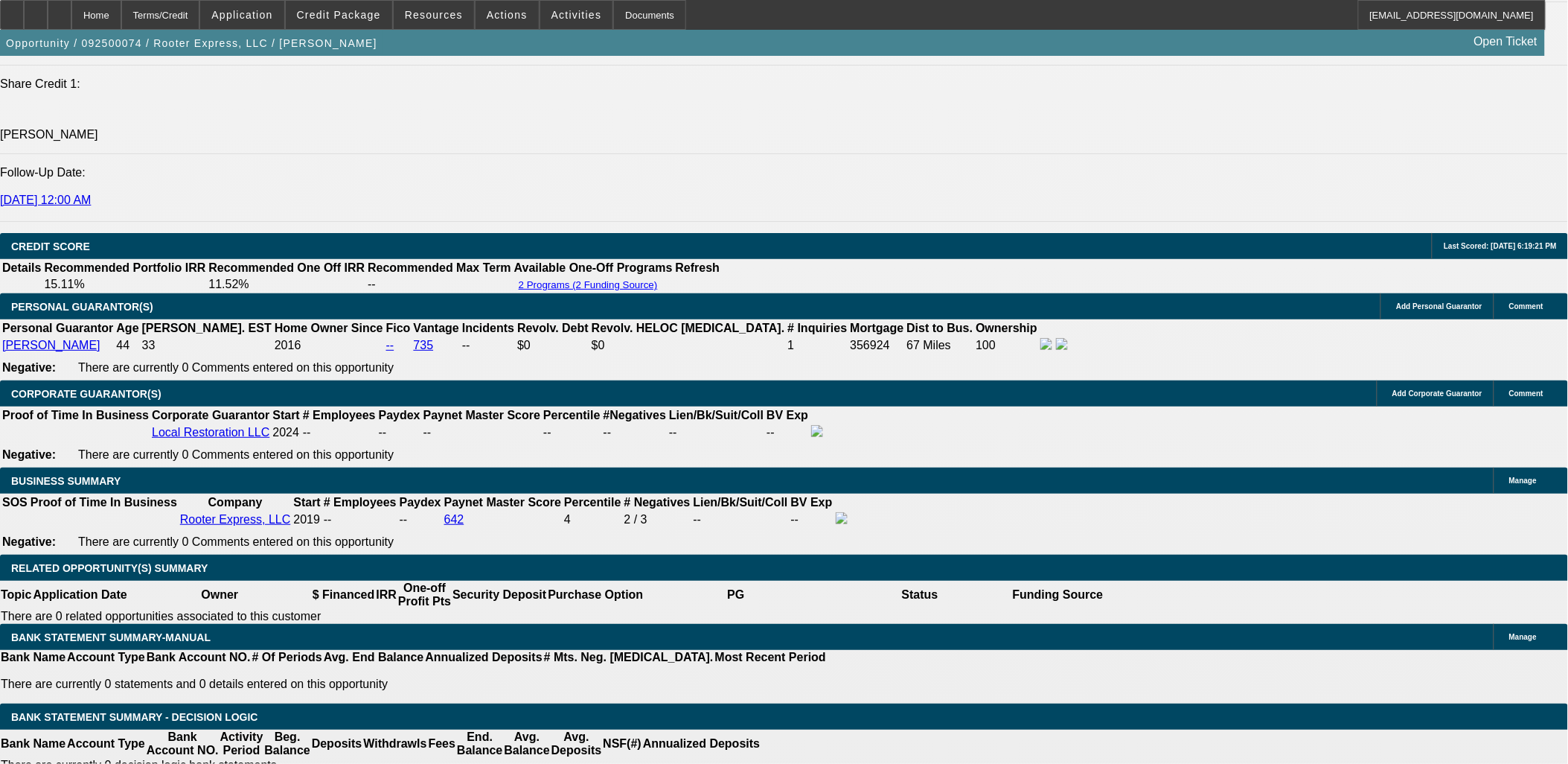
select select "0"
select select "3"
select select "0"
select select "6"
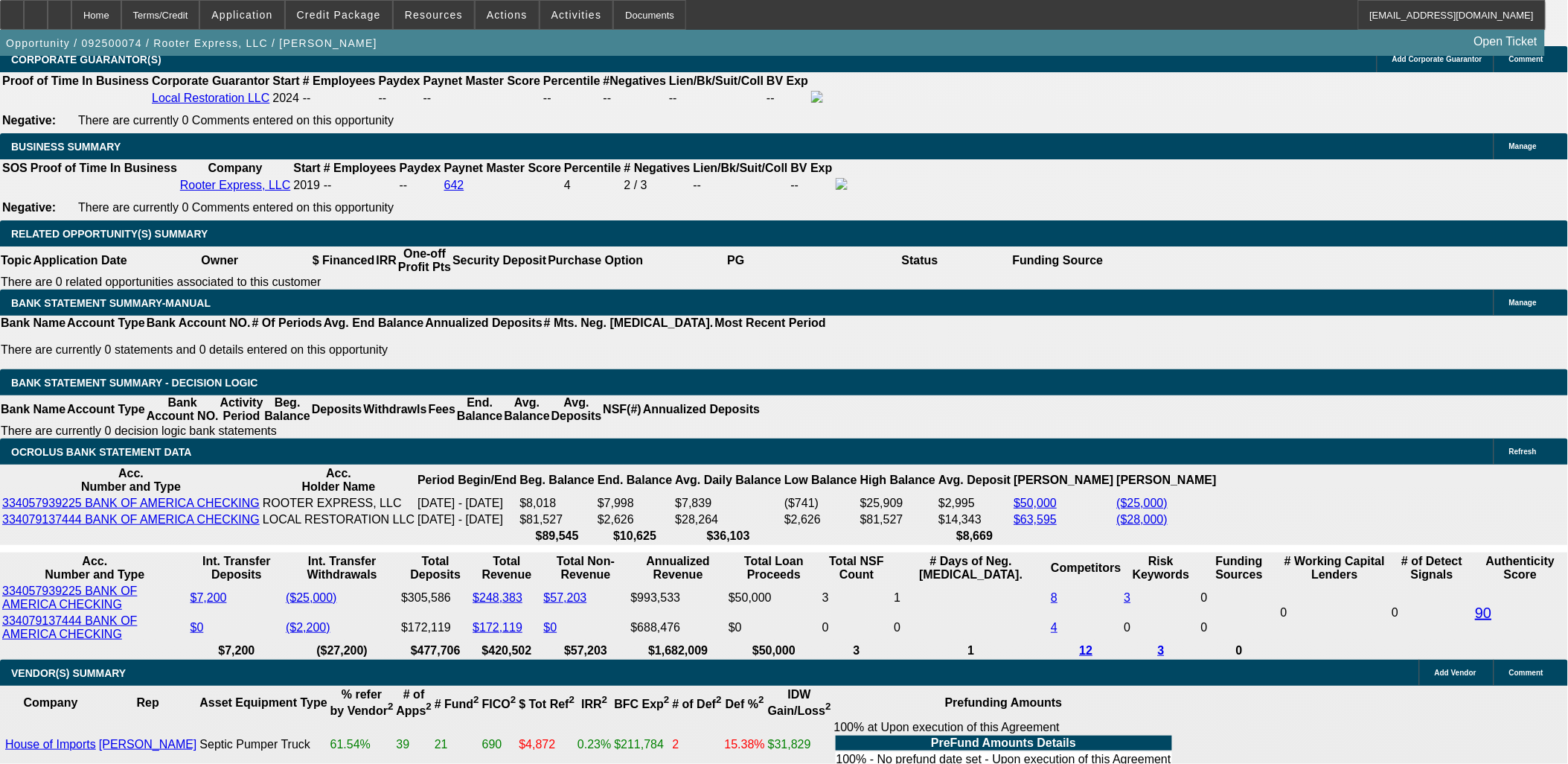
scroll to position [2310, 0]
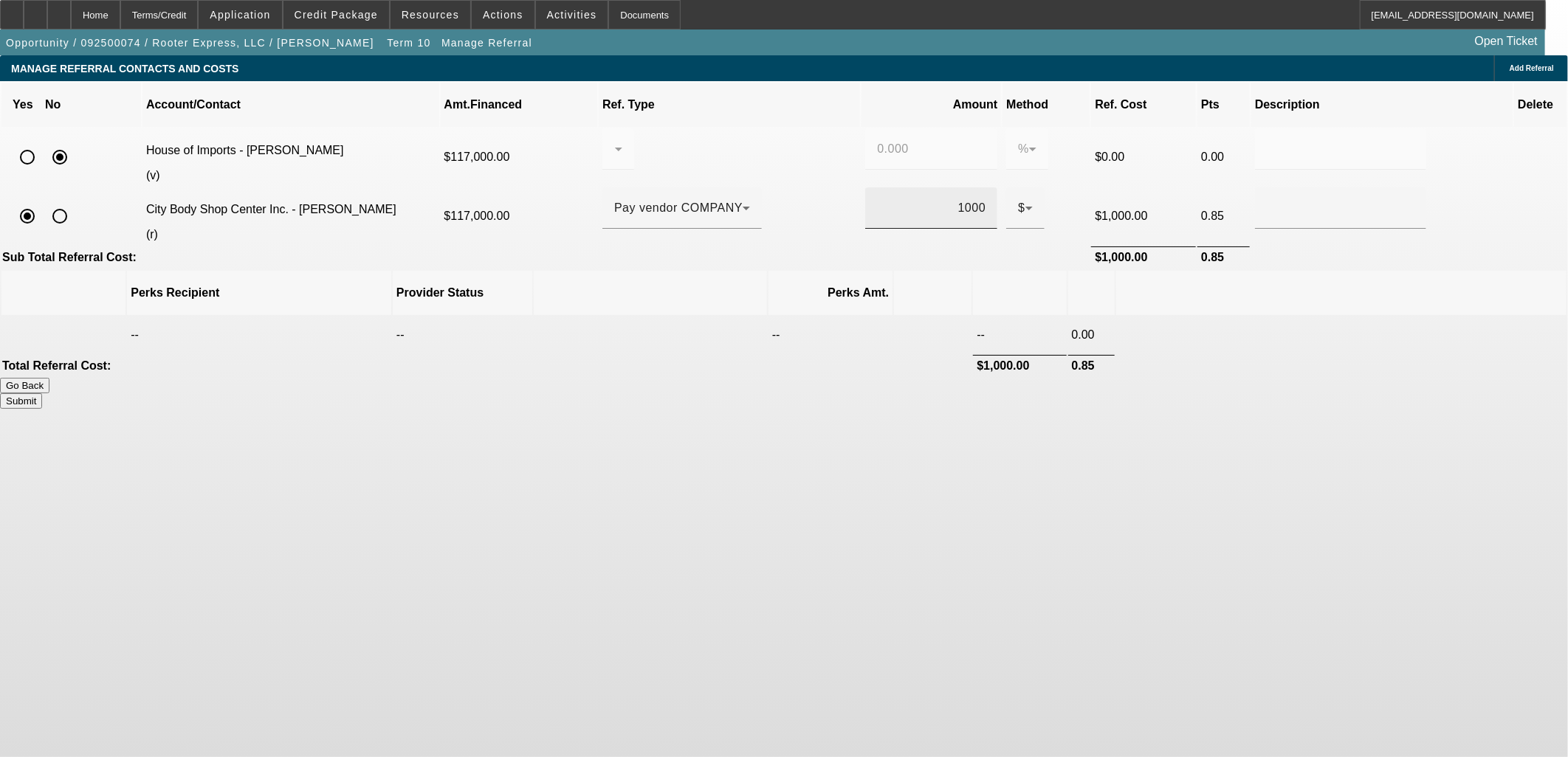
click at [901, 199] on input "1000" at bounding box center [931, 208] width 108 height 18
type input "$750.00"
click at [1125, 317] on td at bounding box center [1341, 334] width 450 height 37
click at [42, 393] on button "Submit" at bounding box center [21, 401] width 42 height 16
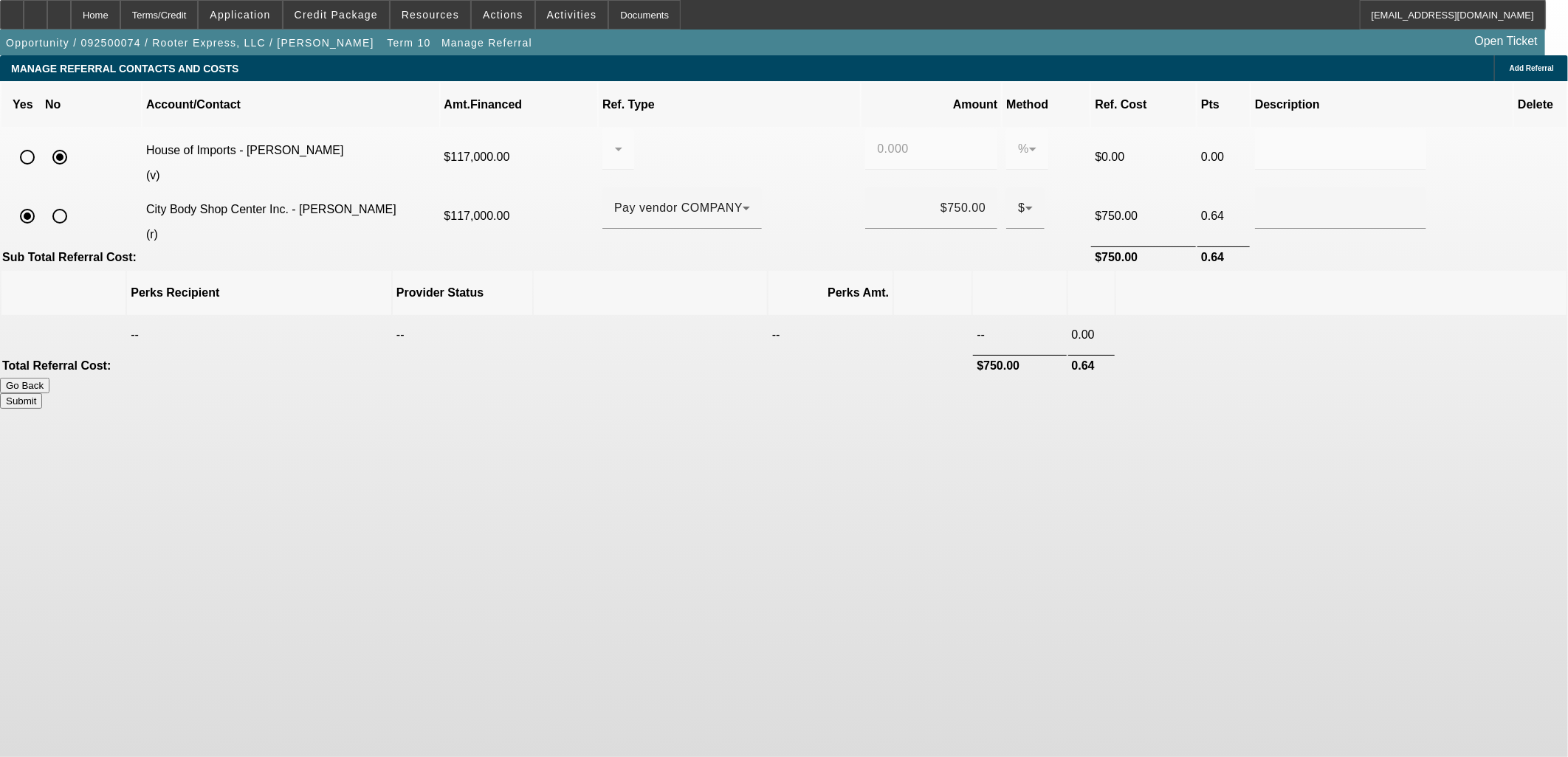
type input "0.000"
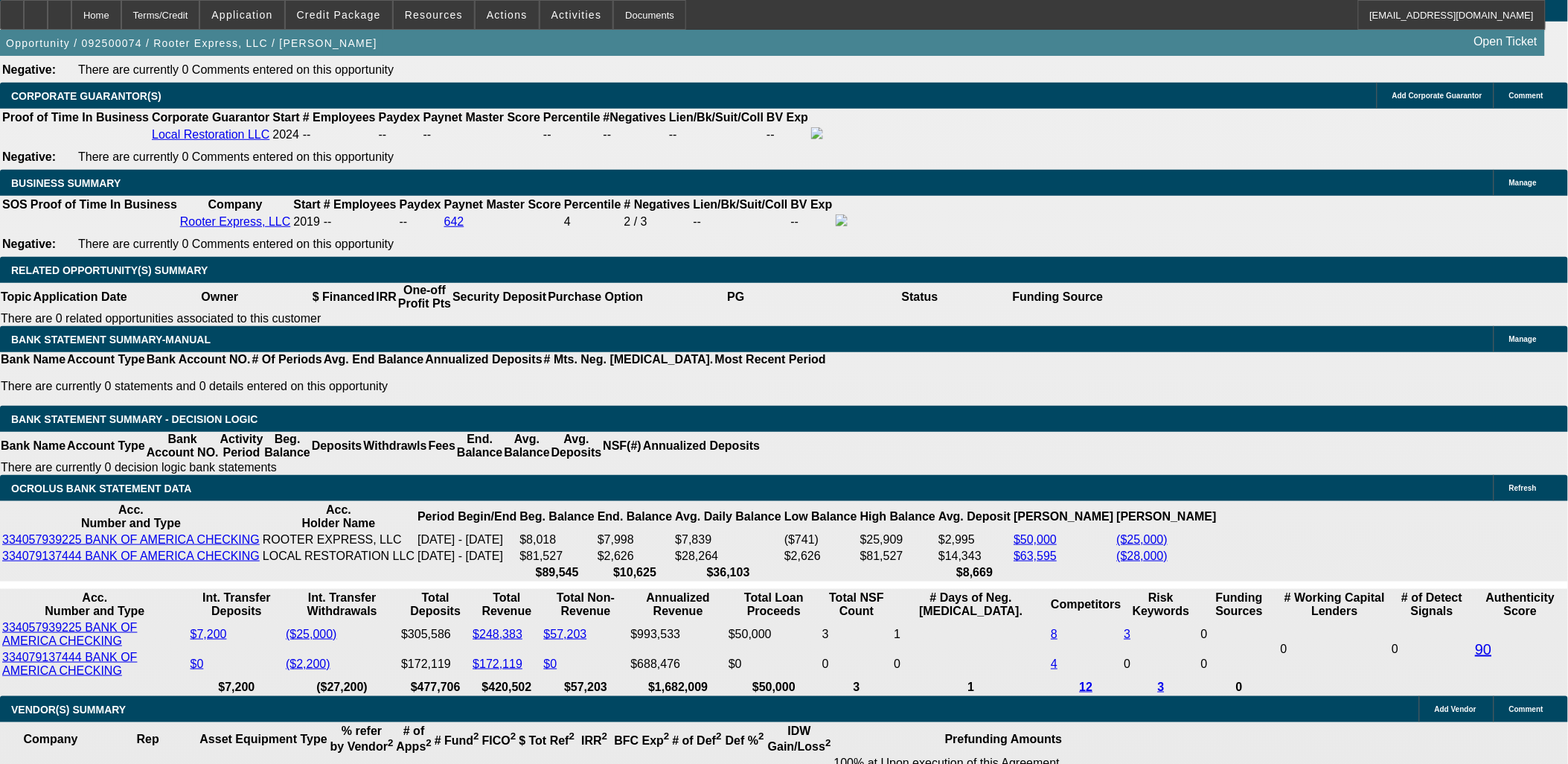
select select "0"
select select "2"
select select "0"
select select "6"
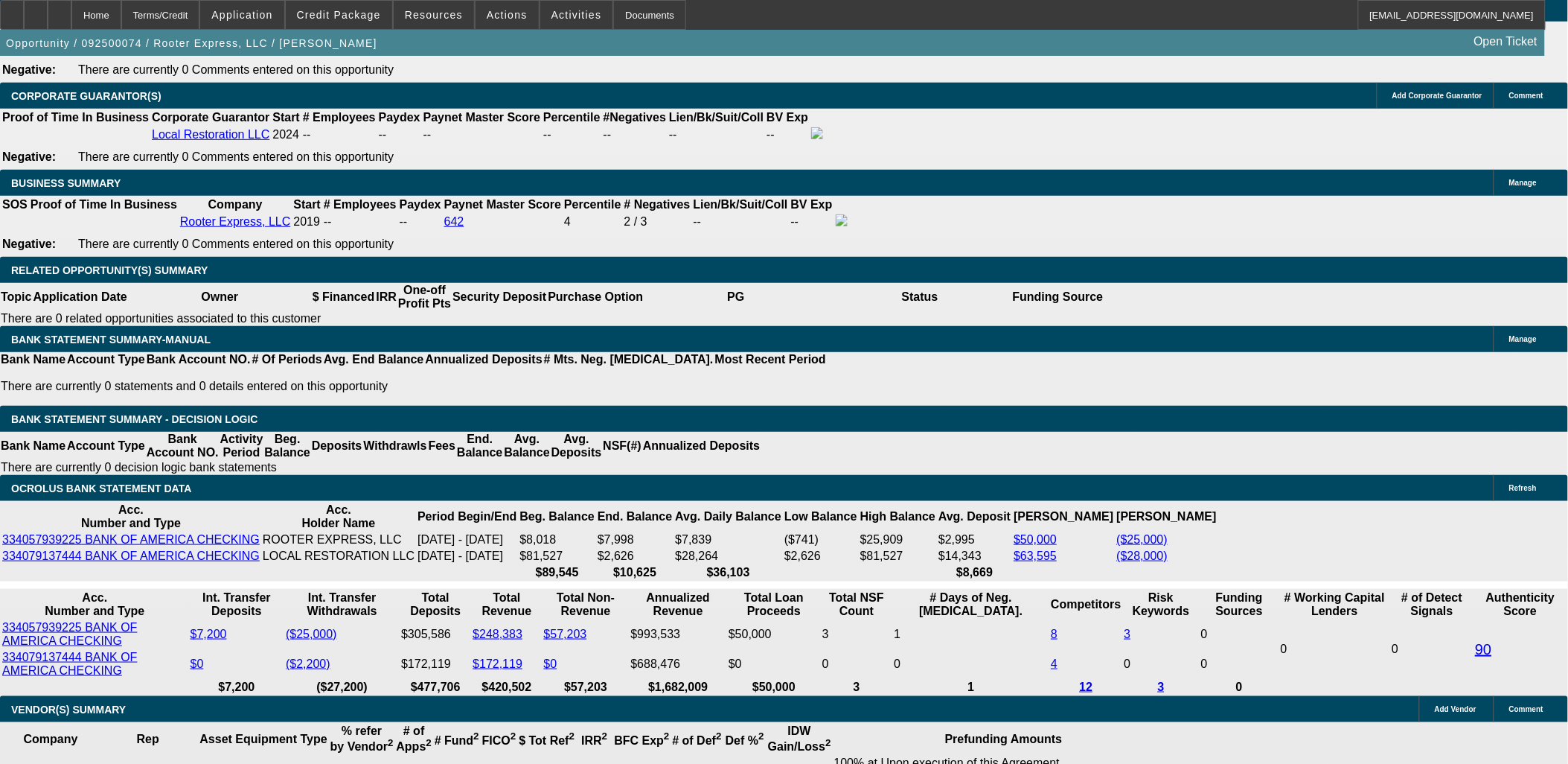
select select "0"
select select "2"
select select "0"
select select "6"
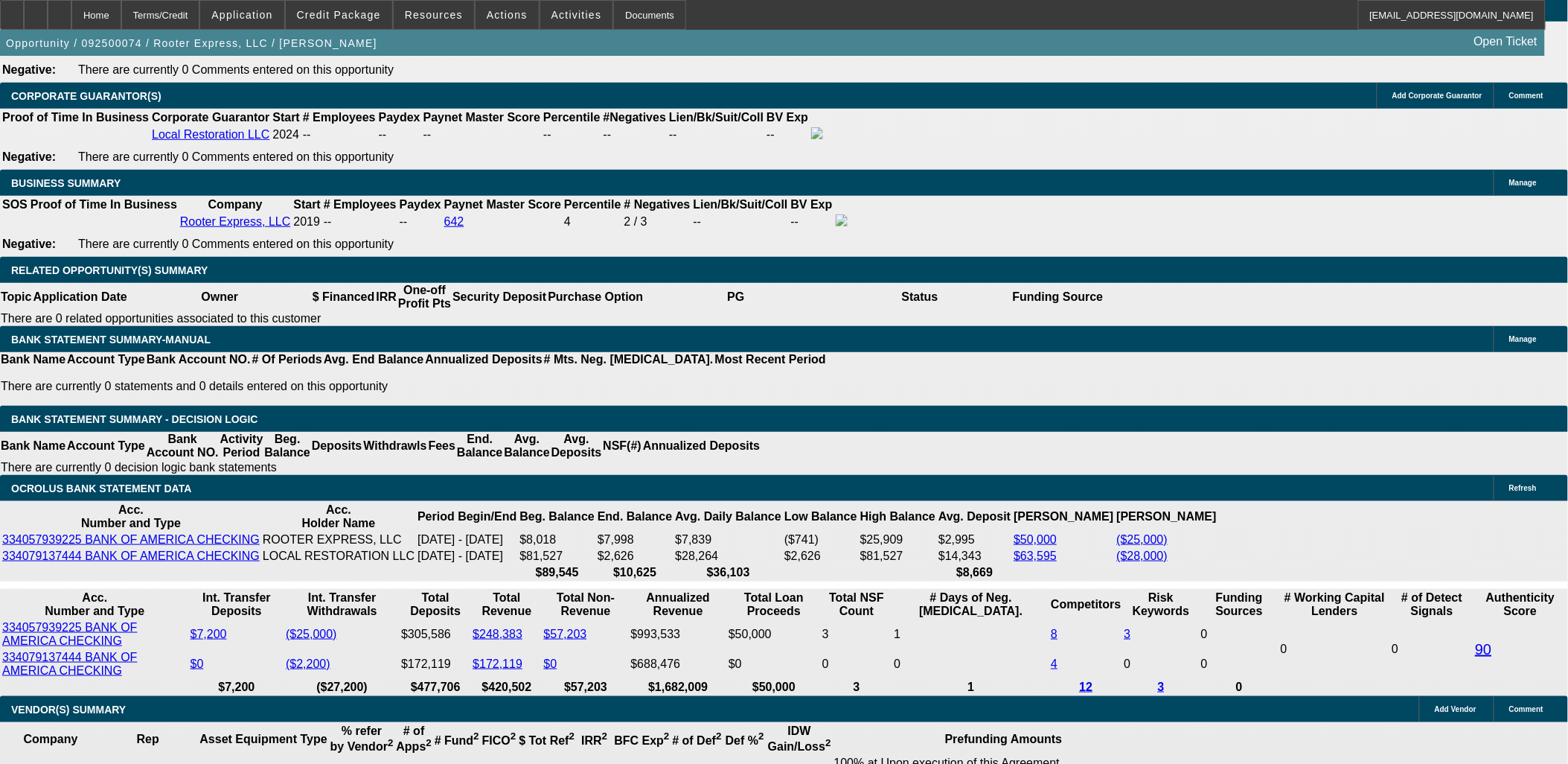
select select "0.1"
select select "0"
select select "2"
select select "0"
select select "6"
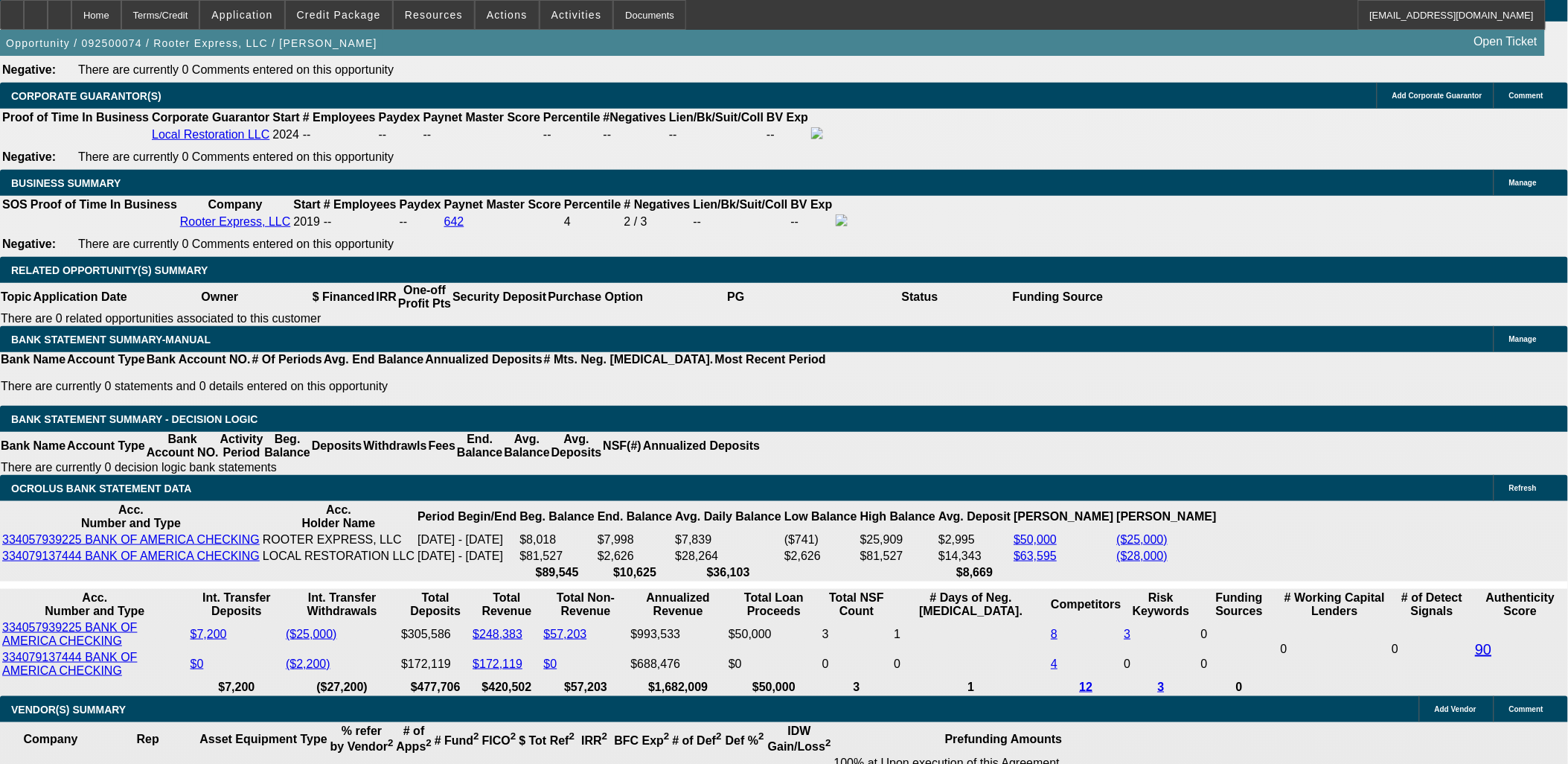
select select "0"
select select "3"
select select "0"
select select "6"
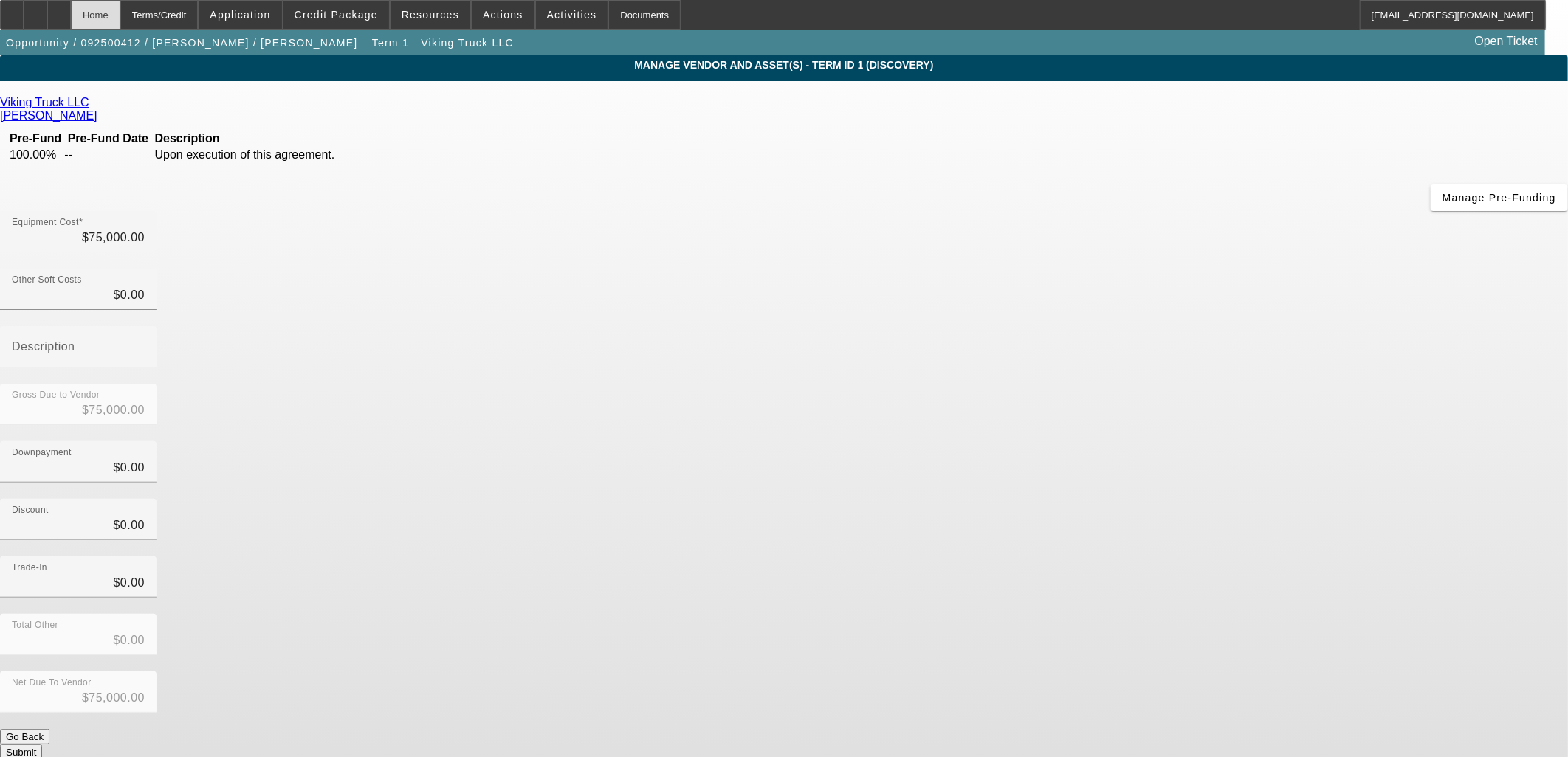
click at [120, 8] on div "Home" at bounding box center [96, 15] width 49 height 30
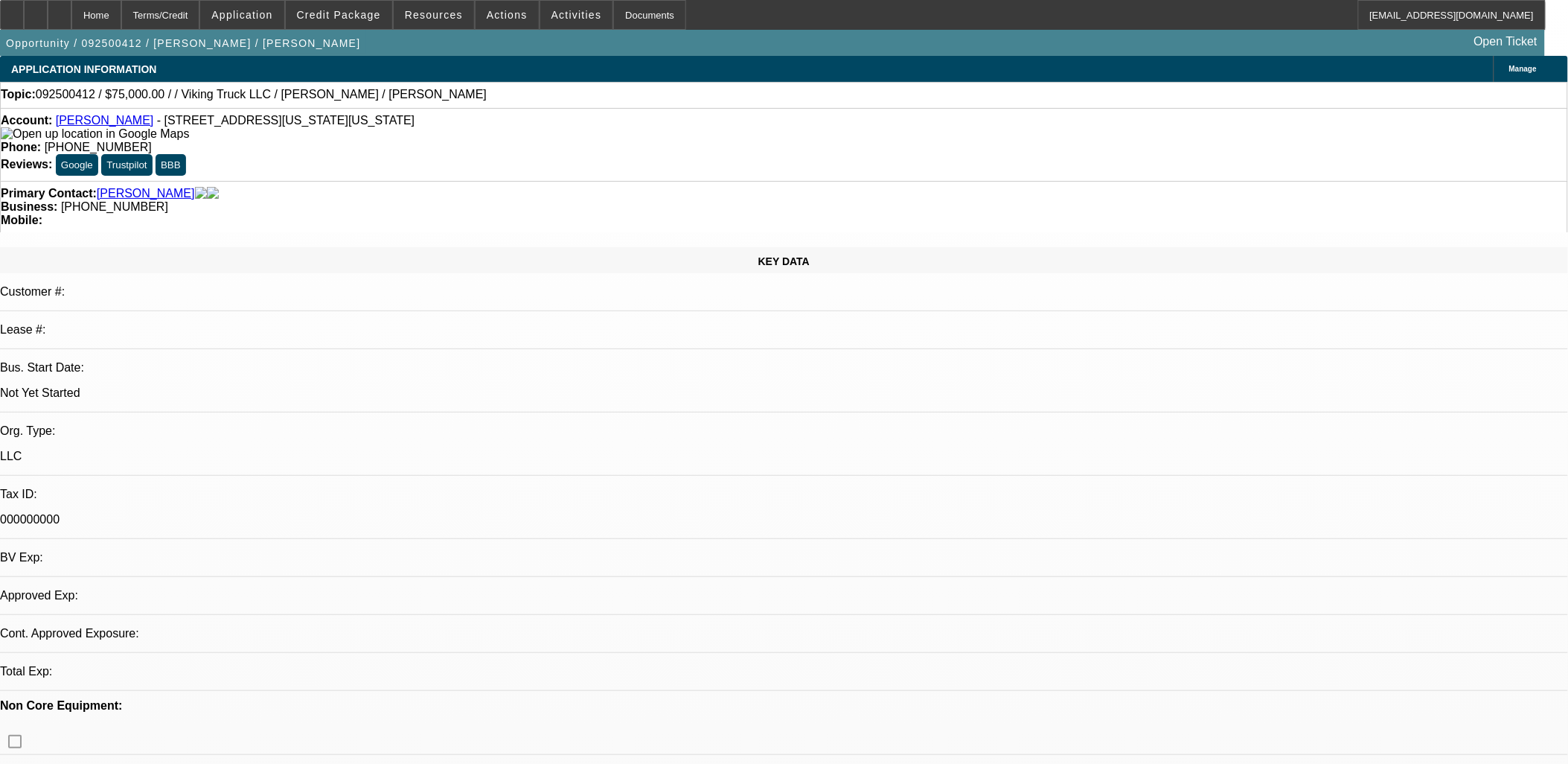
select select "0"
select select "2"
select select "0.1"
select select "4"
